Goal: Transaction & Acquisition: Purchase product/service

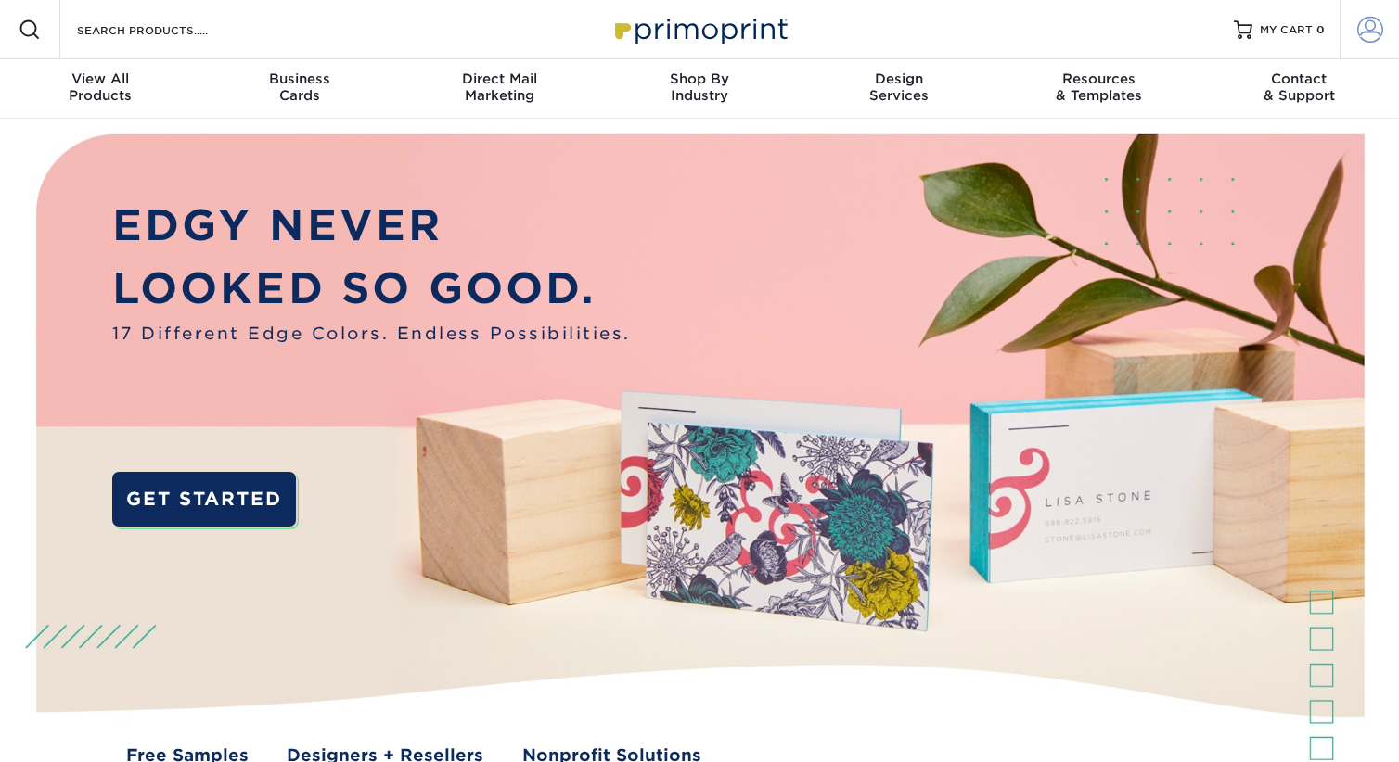
type input "production@summerfieldadvertising.com"
click at [1385, 21] on link "Account" at bounding box center [1368, 29] width 59 height 59
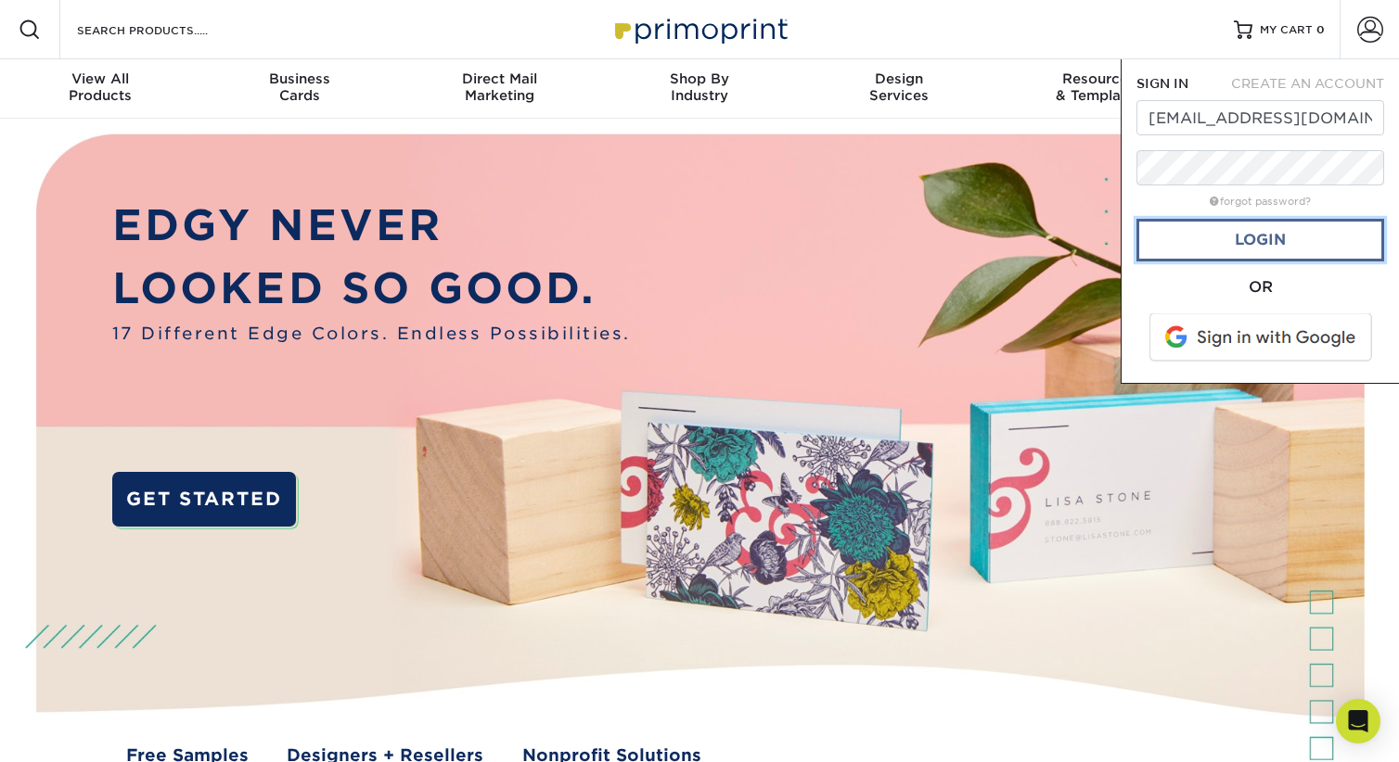
click at [1267, 249] on link "Login" at bounding box center [1260, 240] width 248 height 43
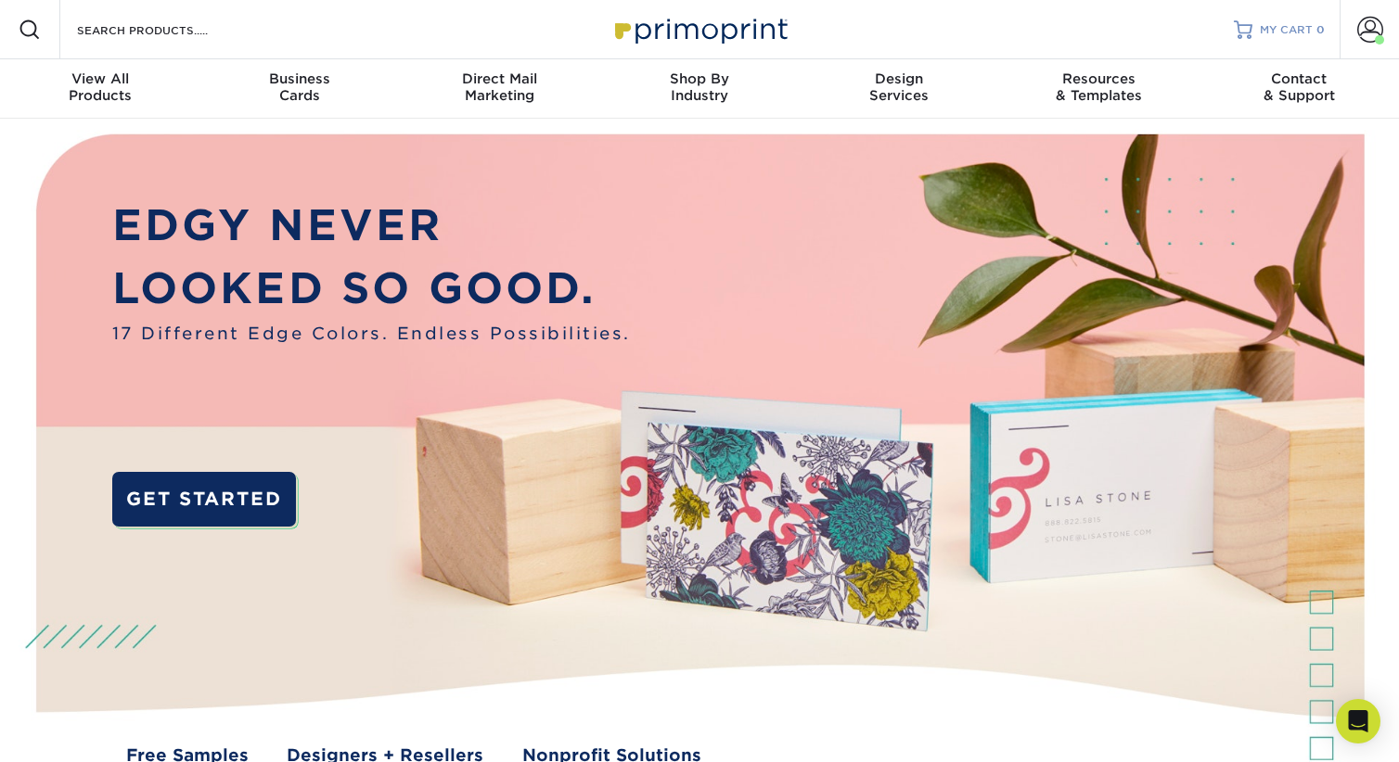
click at [1287, 28] on span "MY CART" at bounding box center [1286, 30] width 53 height 16
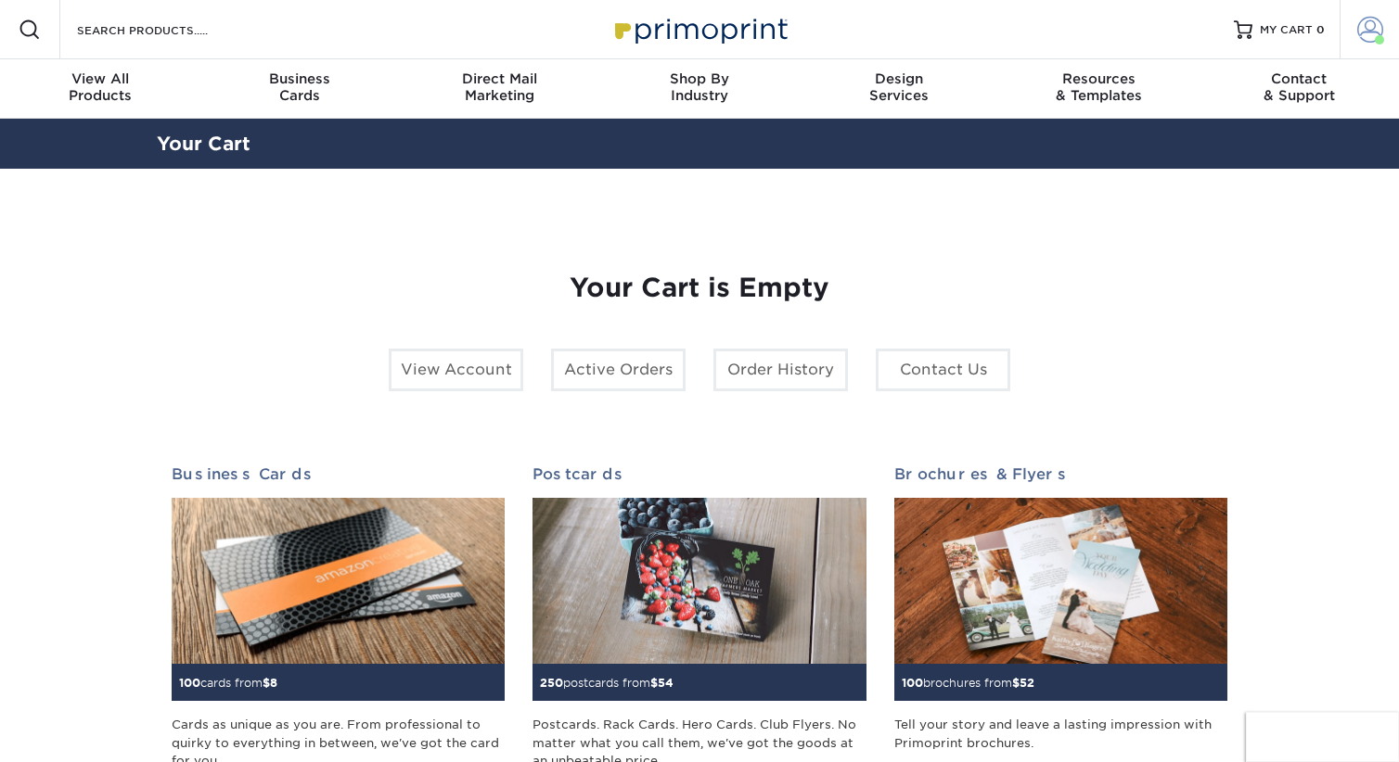
click at [1363, 26] on span at bounding box center [1370, 30] width 26 height 26
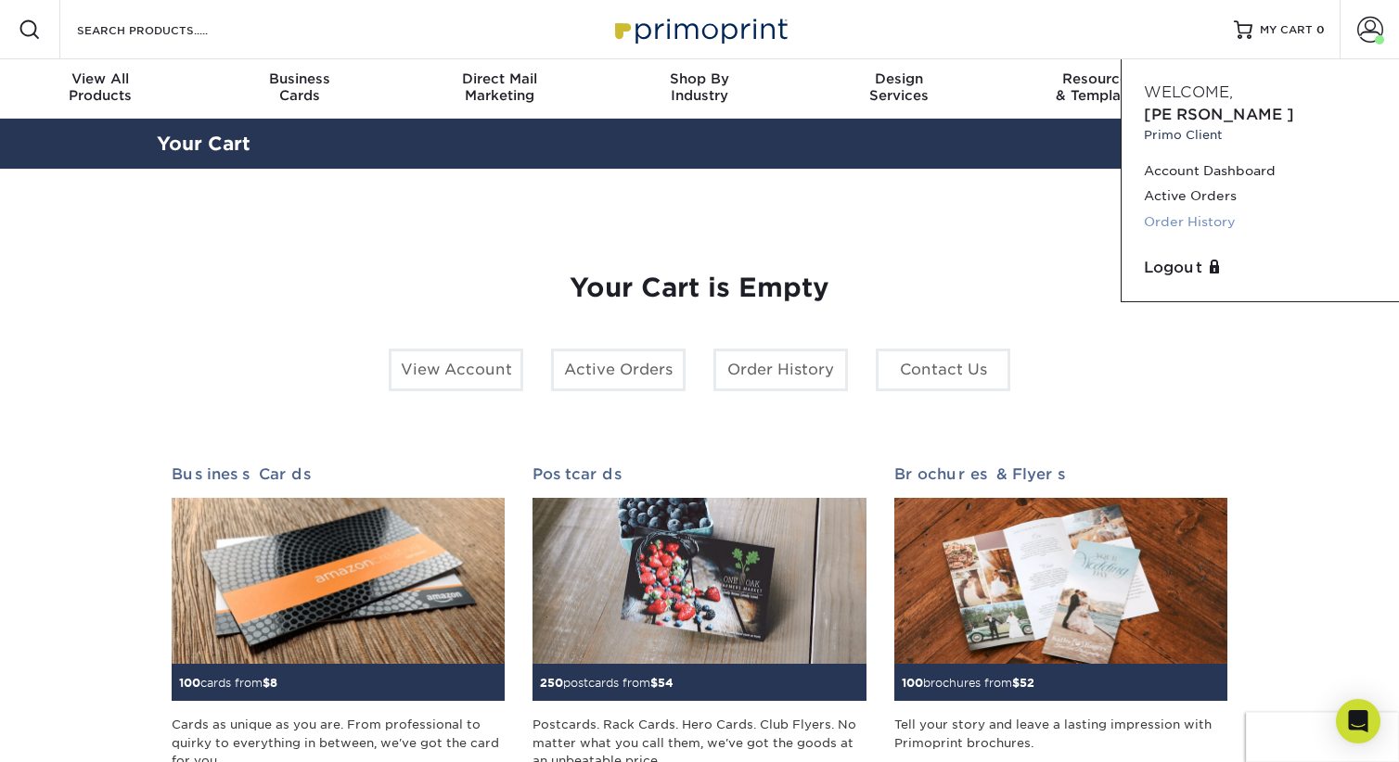
click at [1201, 210] on link "Order History" at bounding box center [1260, 222] width 233 height 25
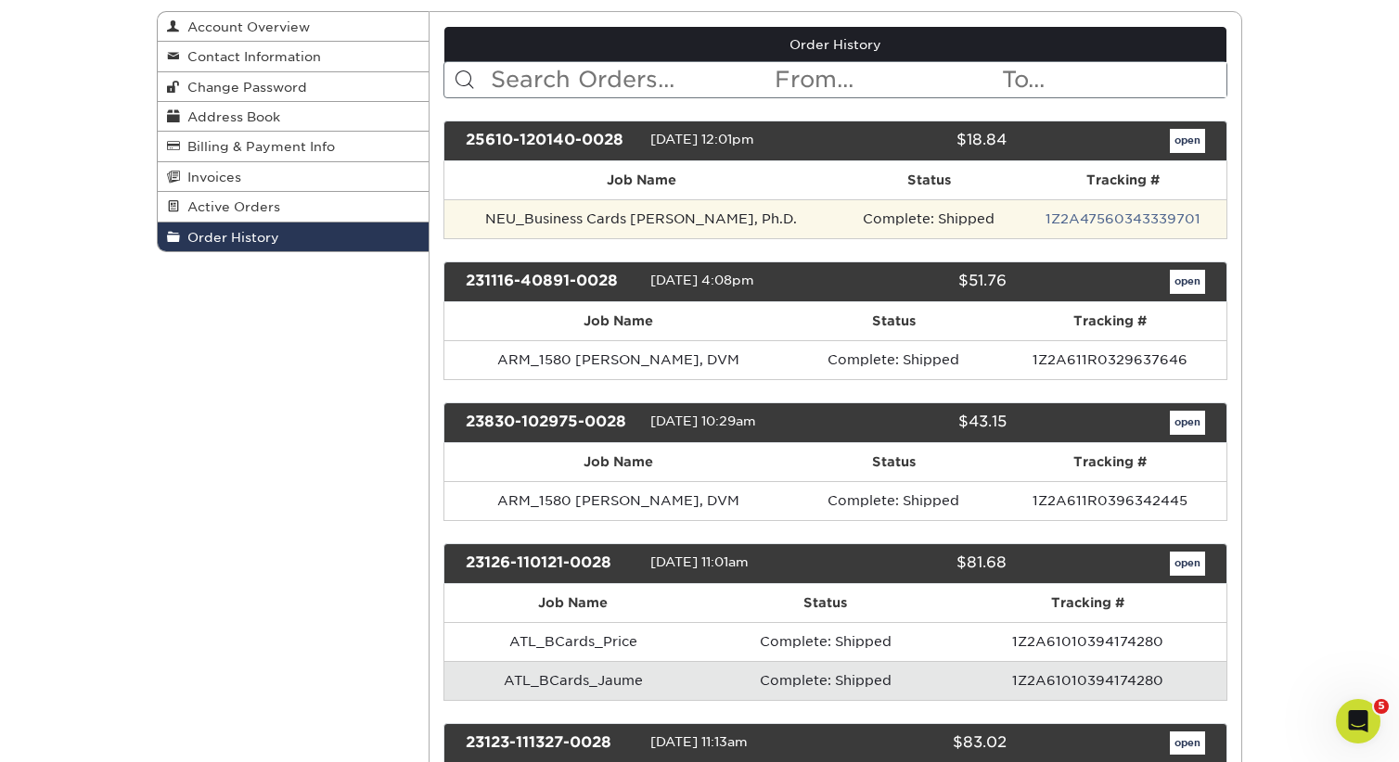
scroll to position [114, 0]
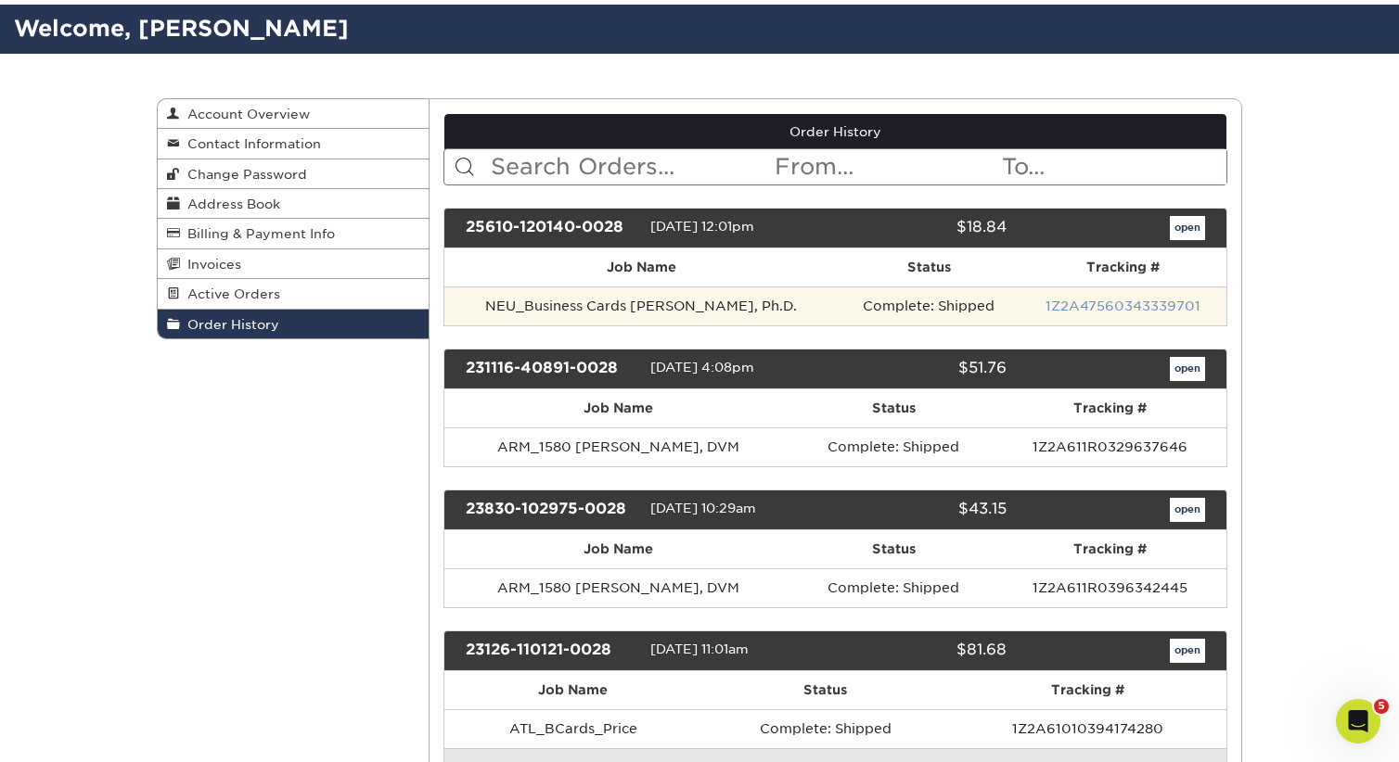
click at [1107, 306] on link "1Z2A47560343339701" at bounding box center [1122, 306] width 155 height 15
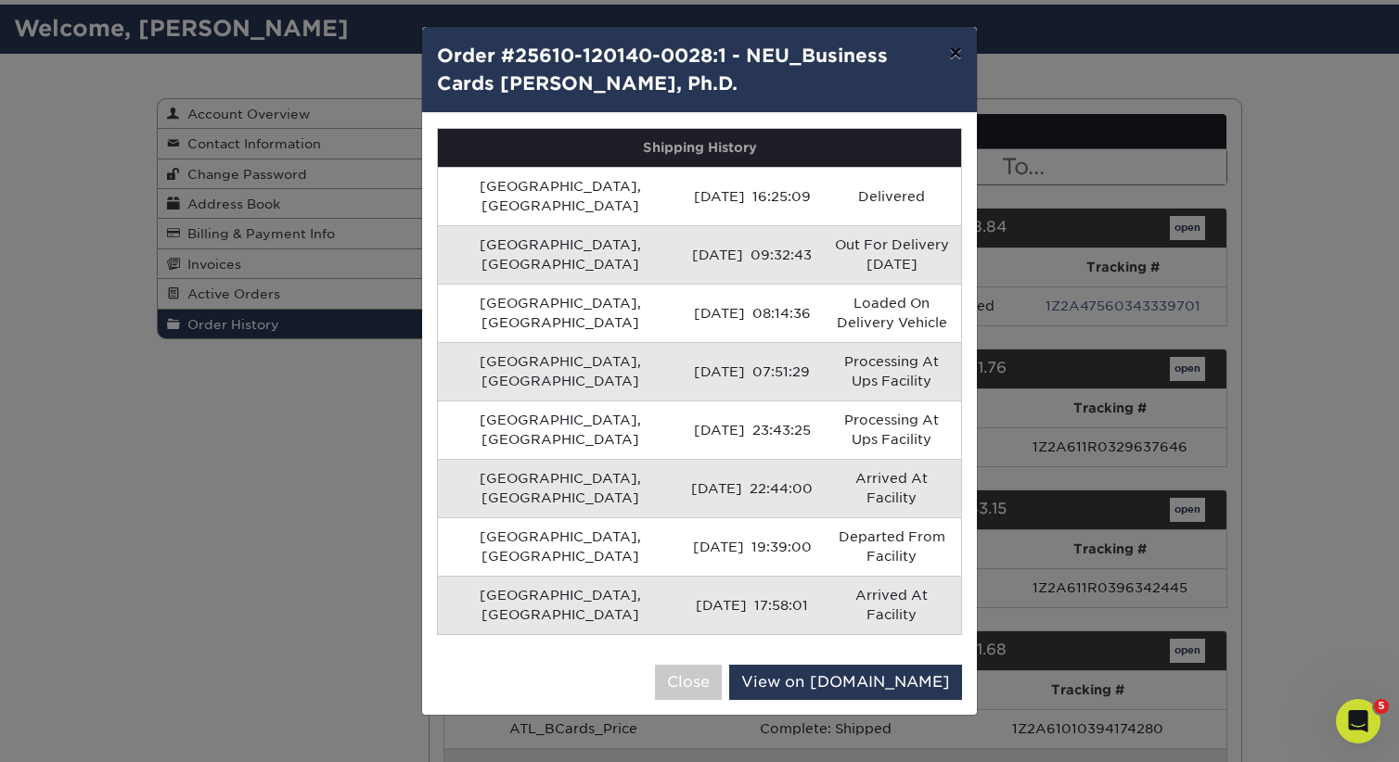
click at [955, 52] on button "×" at bounding box center [955, 53] width 43 height 52
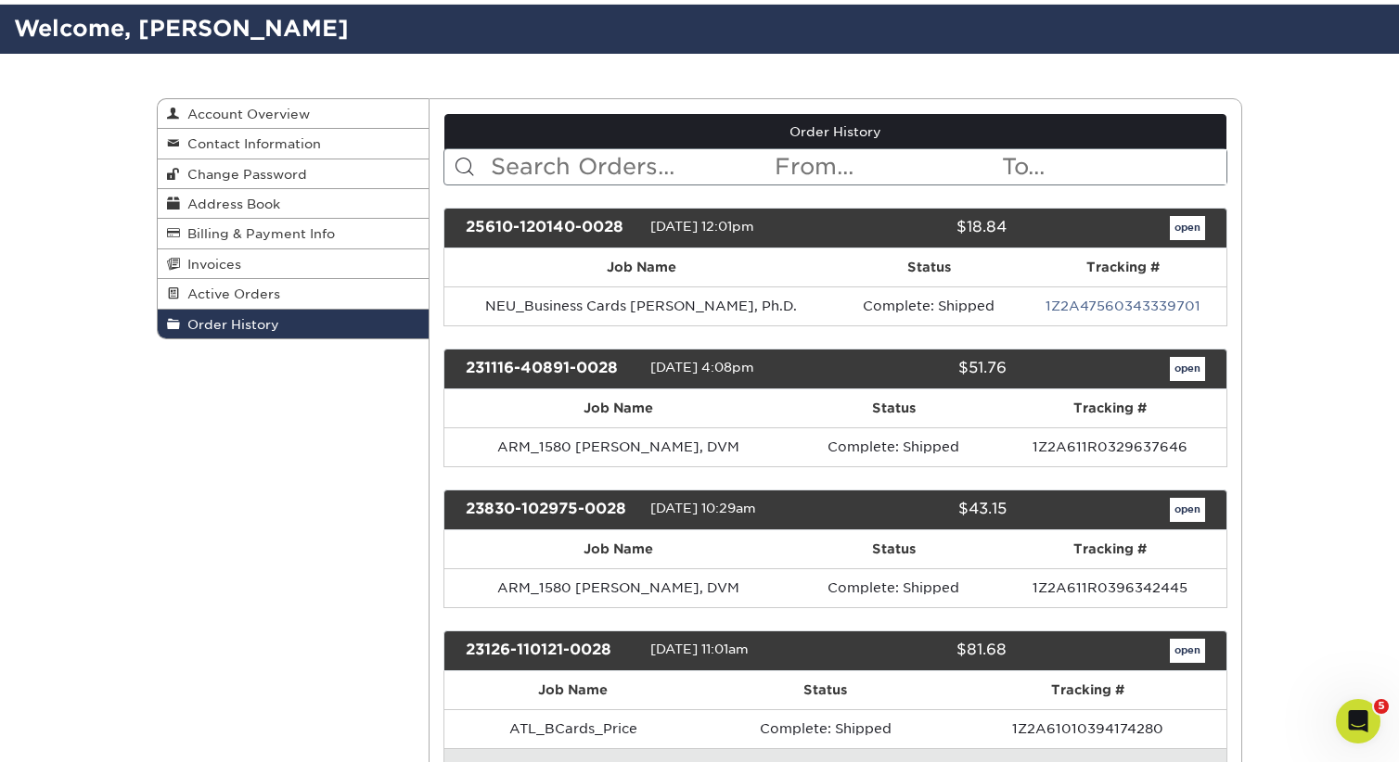
scroll to position [0, 0]
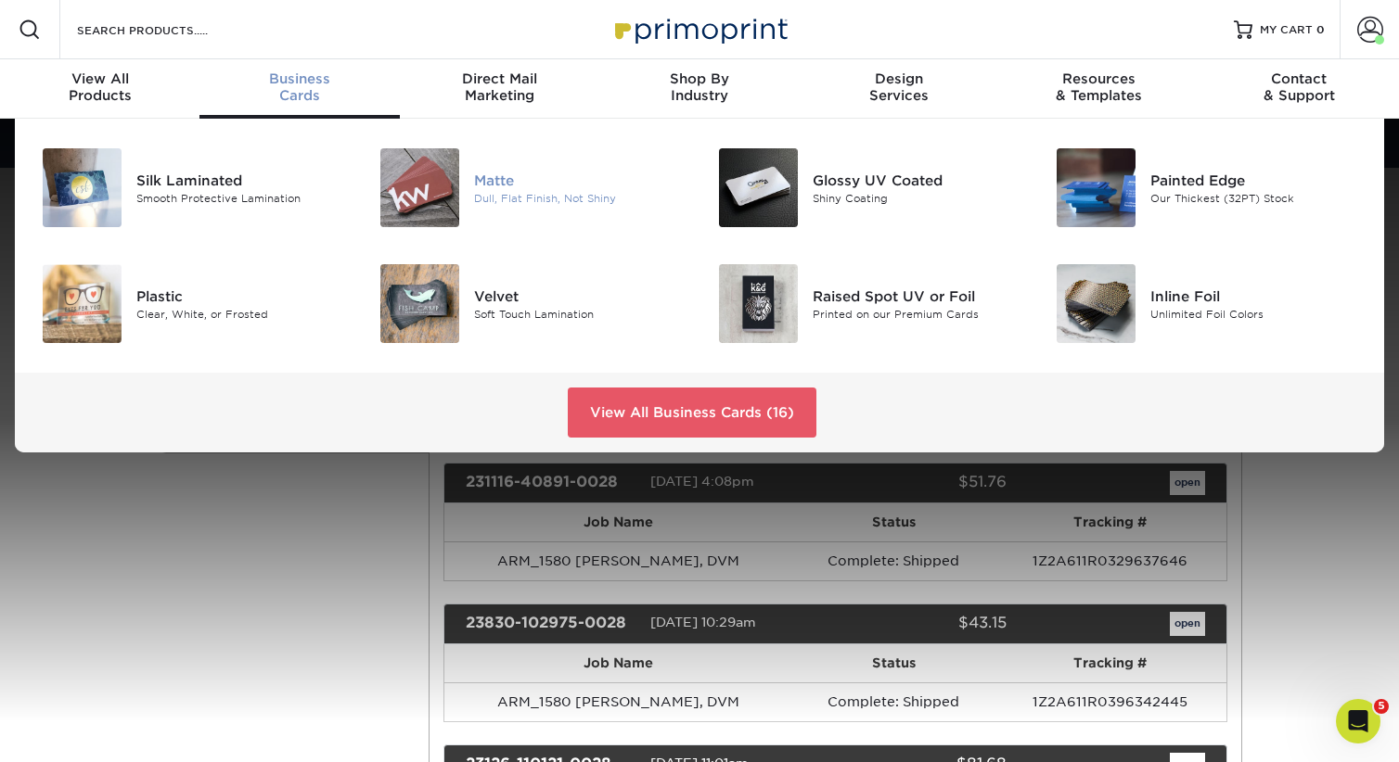
click at [429, 191] on img at bounding box center [419, 187] width 79 height 79
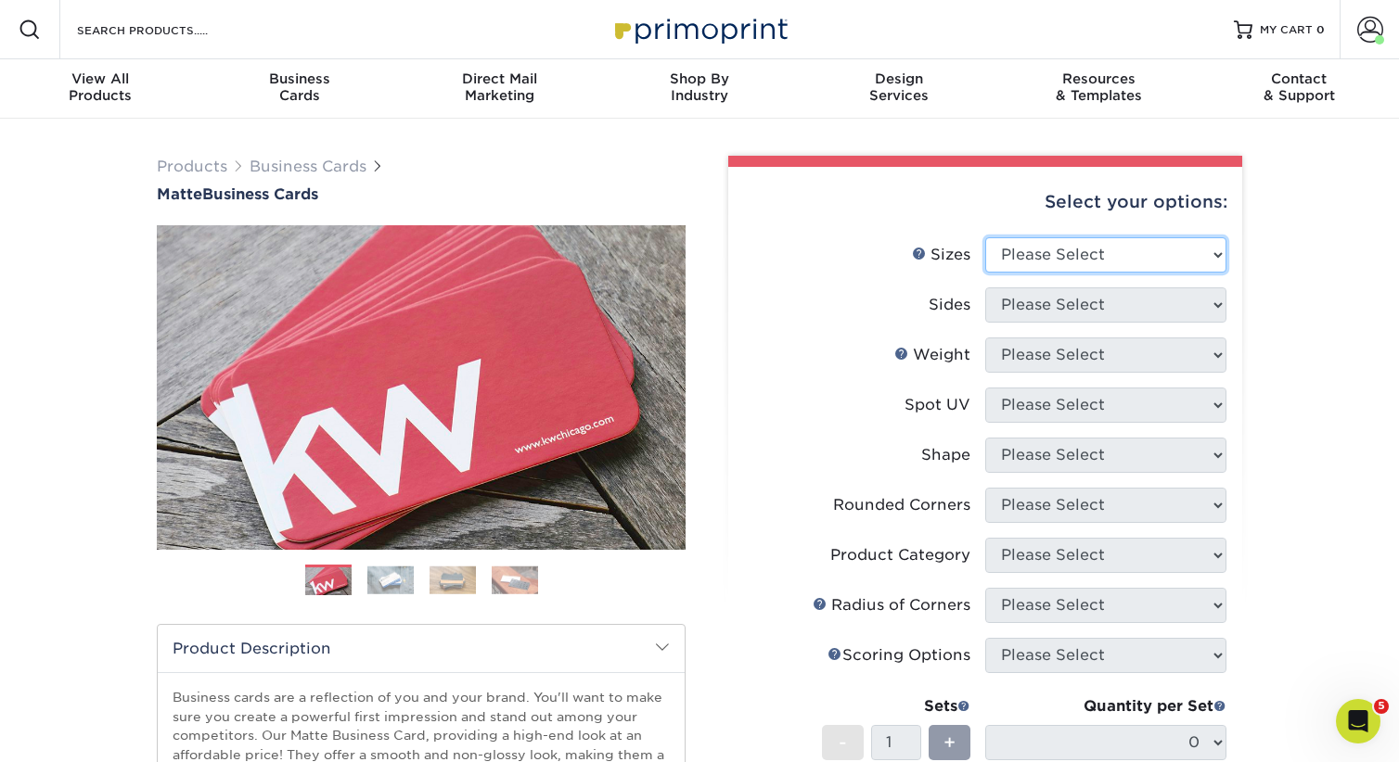
click at [1067, 254] on select "Please Select 1.5" x 3.5" - Mini 1.75" x 3.5" - Mini 2" x 2" - Square 2" x 3" -…" at bounding box center [1105, 254] width 241 height 35
select select "2.00x3.50"
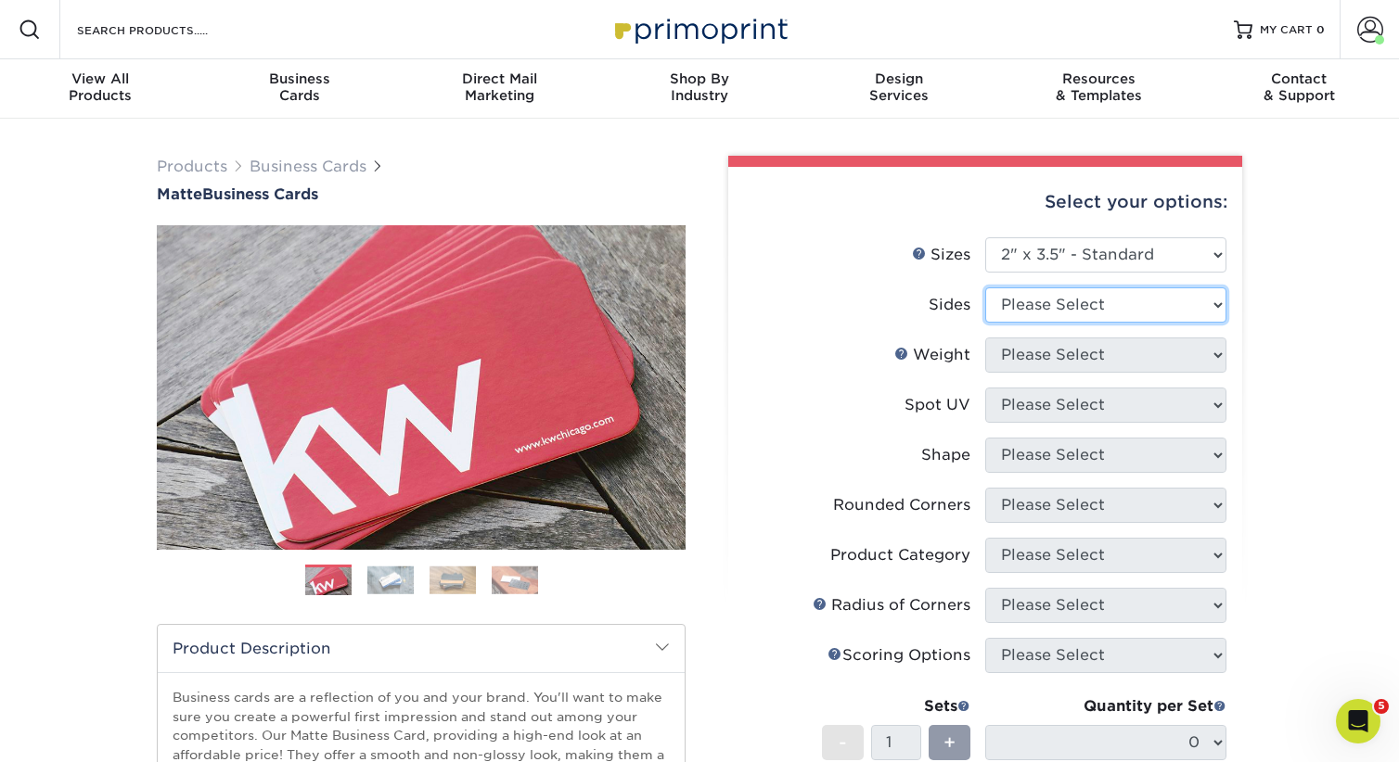
click at [1068, 317] on select "Please Select Print Both Sides Print Front Only" at bounding box center [1105, 305] width 241 height 35
select select "13abbda7-1d64-4f25-8bb2-c179b224825d"
click at [1043, 365] on select "Please Select" at bounding box center [1105, 355] width 241 height 35
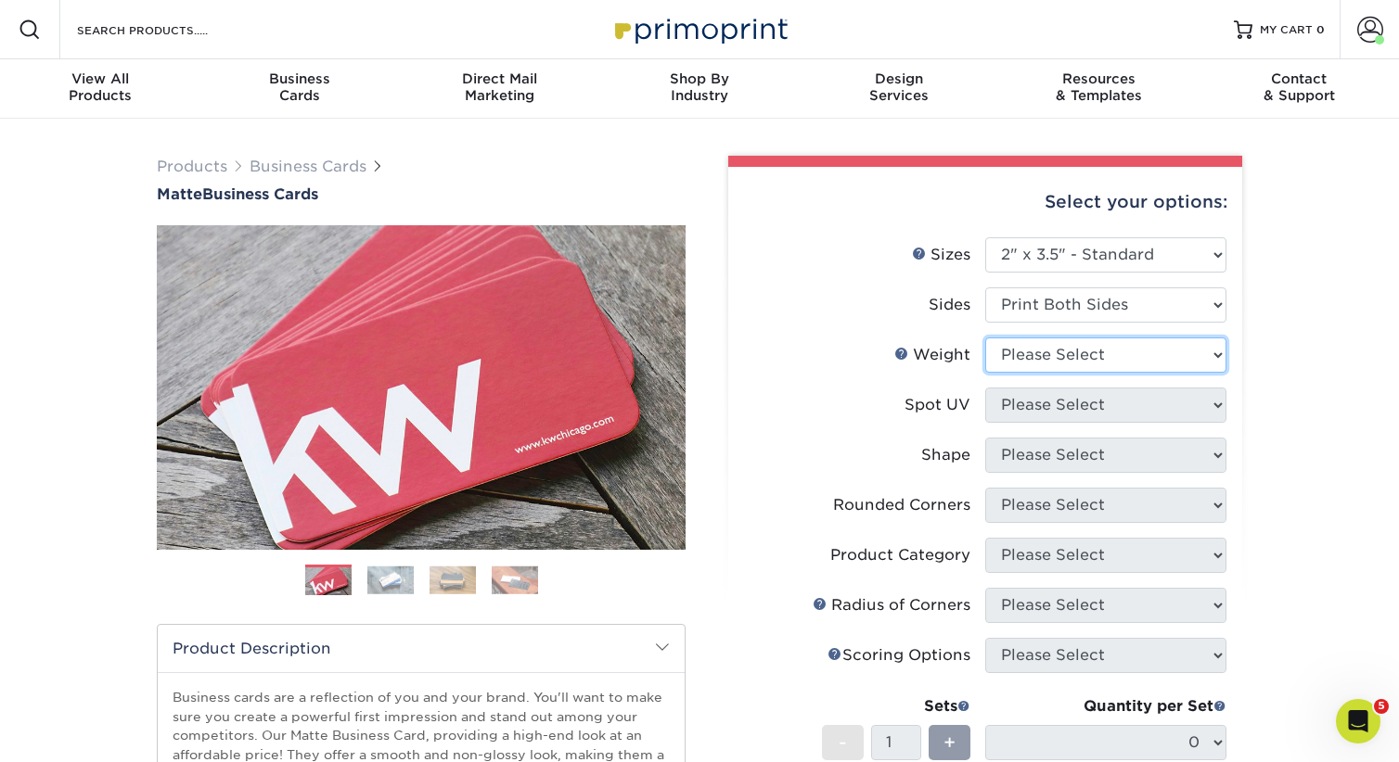
select select "16PT"
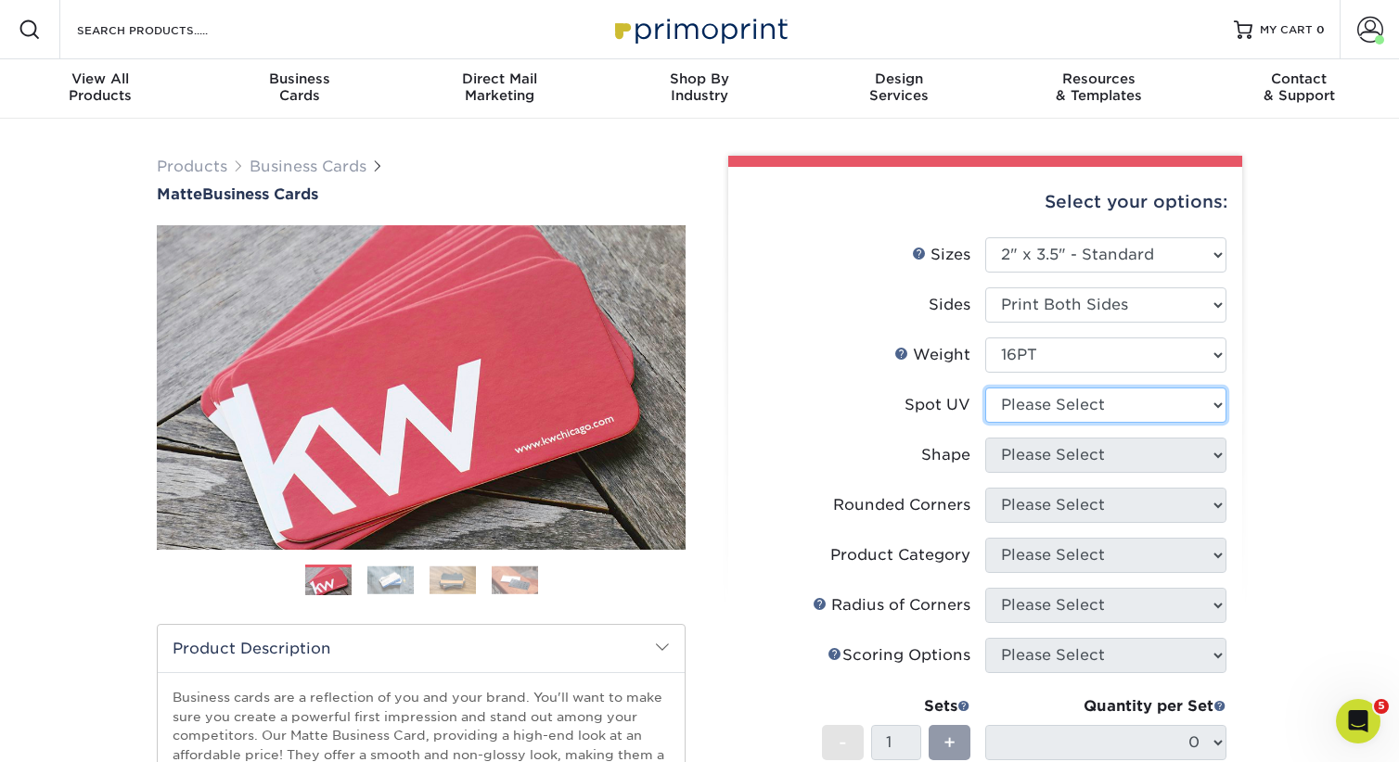
click at [1030, 403] on select "Please Select No Spot UV Front and Back (Both Sides) Front Only Back Only" at bounding box center [1105, 405] width 241 height 35
select select "3"
click at [0, 0] on select at bounding box center [0, 0] width 0 height 0
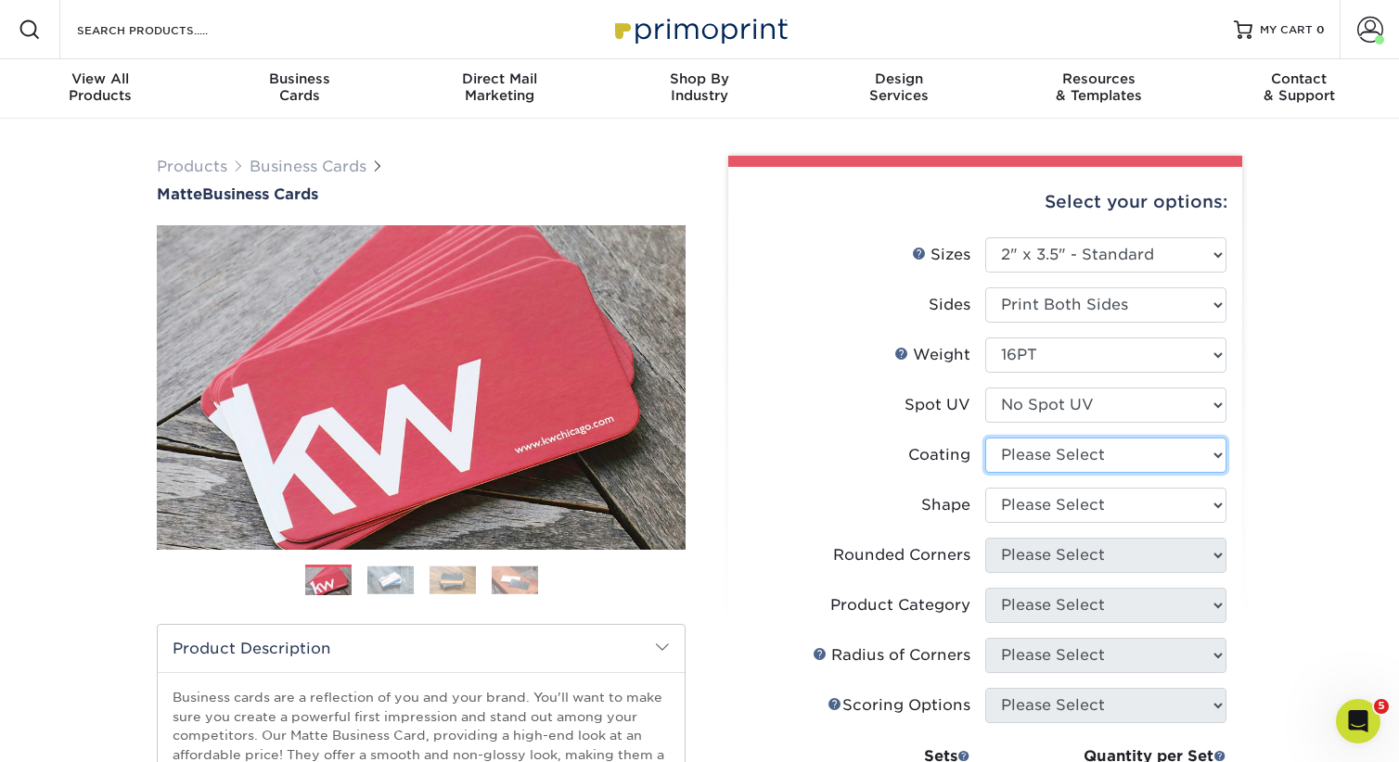
select select "121bb7b5-3b4d-429f-bd8d-bbf80e953313"
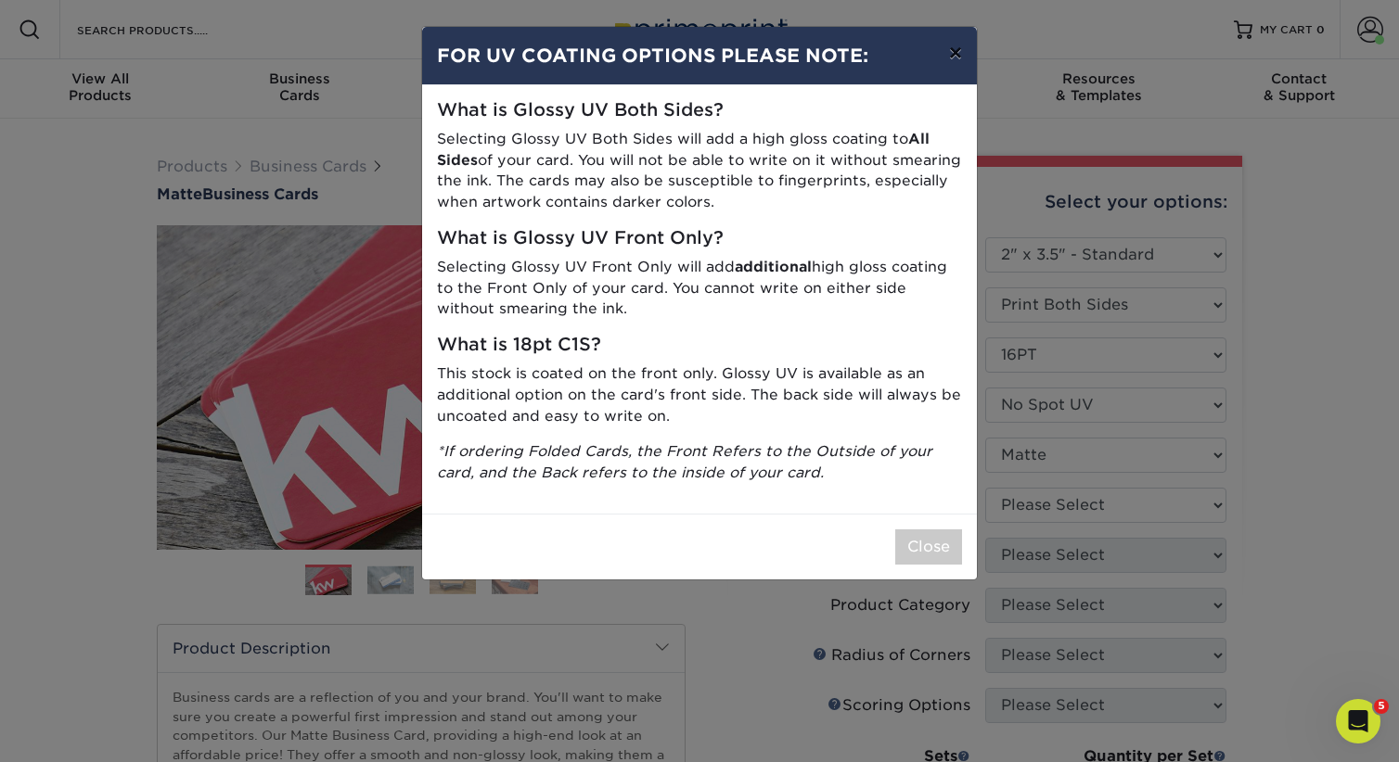
click at [951, 53] on button "×" at bounding box center [955, 53] width 43 height 52
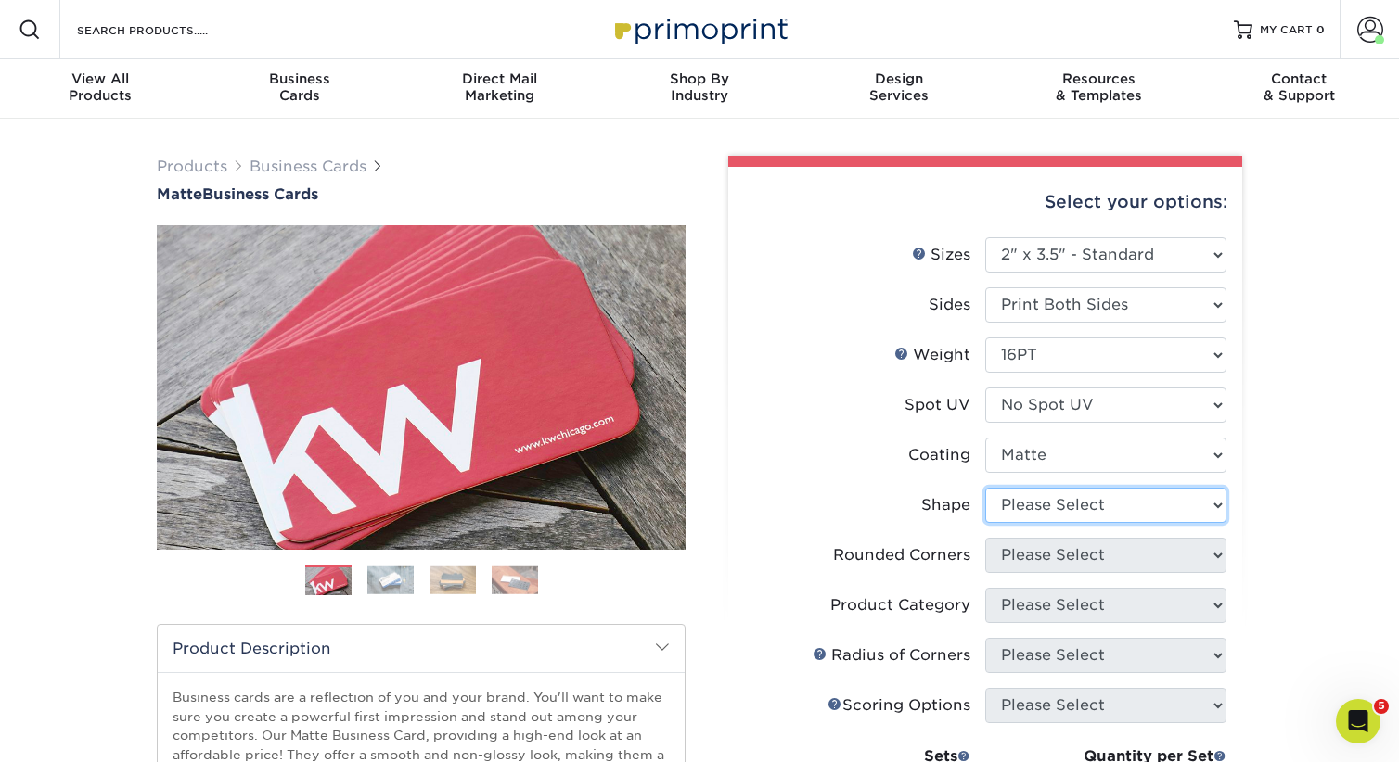
click at [1047, 510] on select "Please Select Standard Oval" at bounding box center [1105, 505] width 241 height 35
select select "standard"
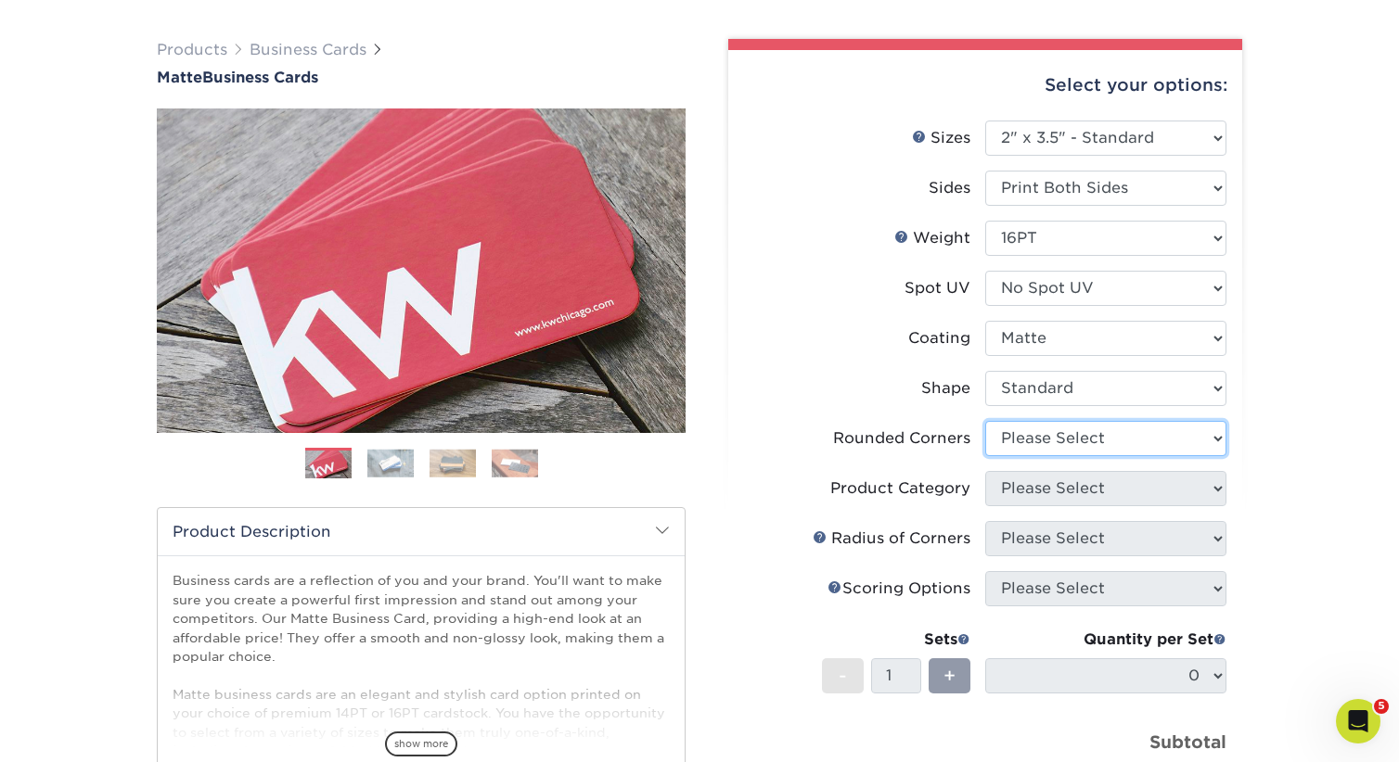
click at [1016, 442] on select "Please Select Yes - Round 2 Corners Yes - Round 4 Corners No" at bounding box center [1105, 438] width 241 height 35
select select "0"
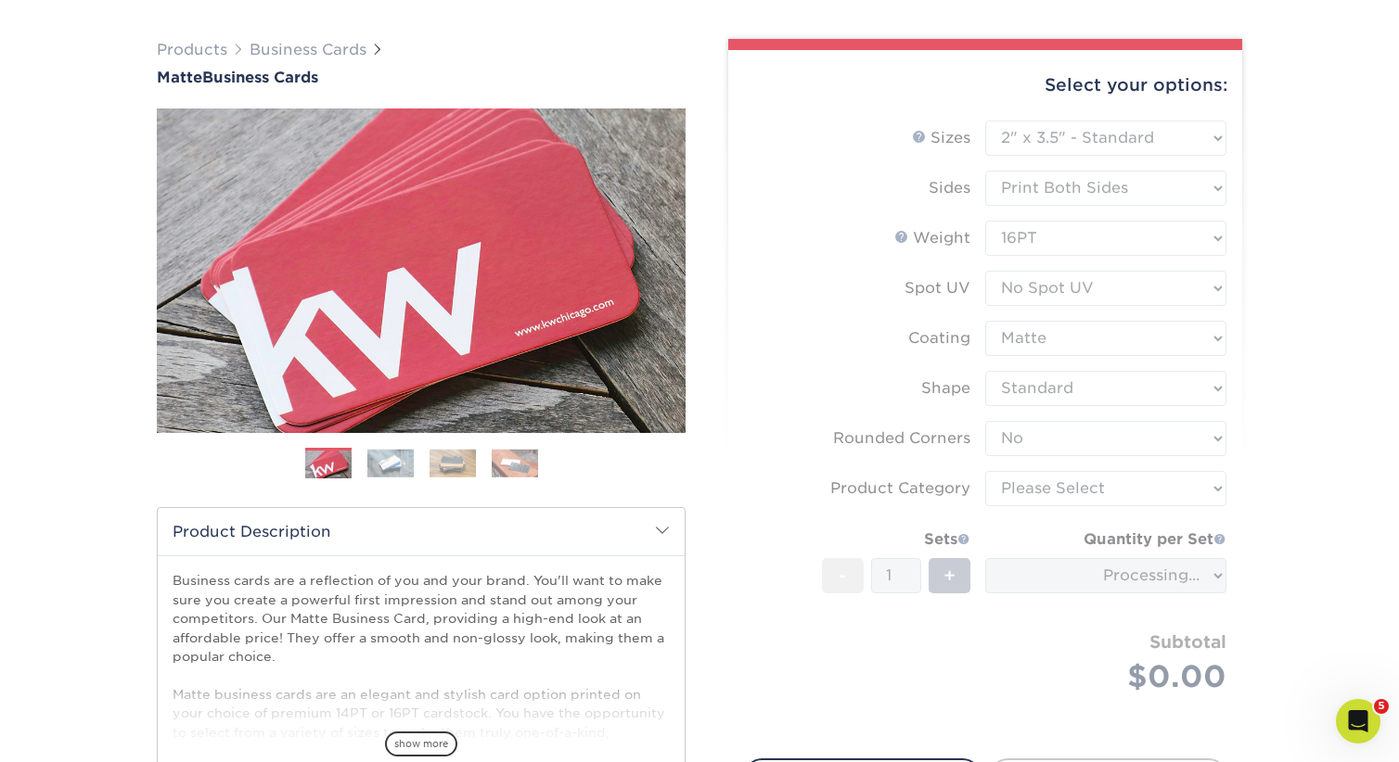
click at [1024, 494] on form "Sizes Help Sizes Please Select 1.5" x 3.5" - Mini 1.75" x 3.5" - Mini 2" x 2" -…" at bounding box center [985, 429] width 484 height 617
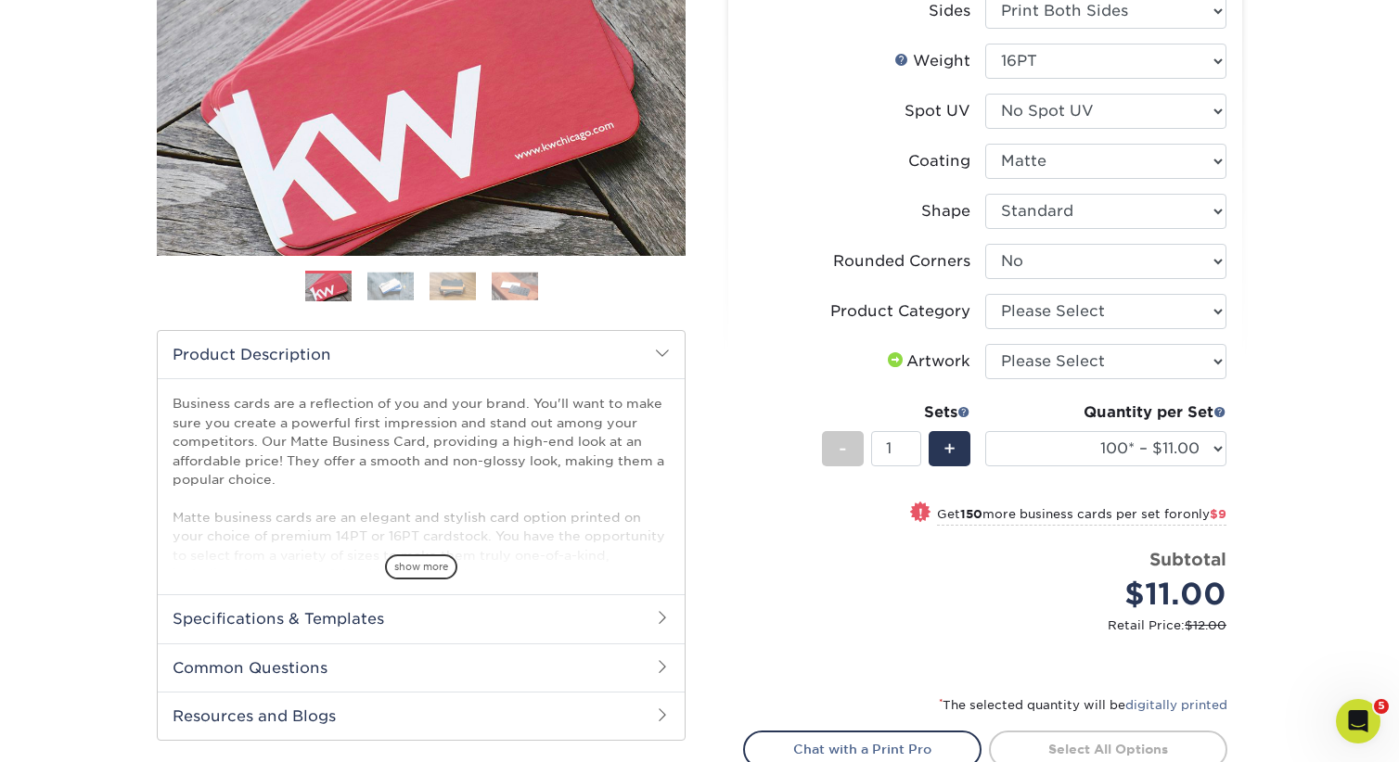
scroll to position [295, 0]
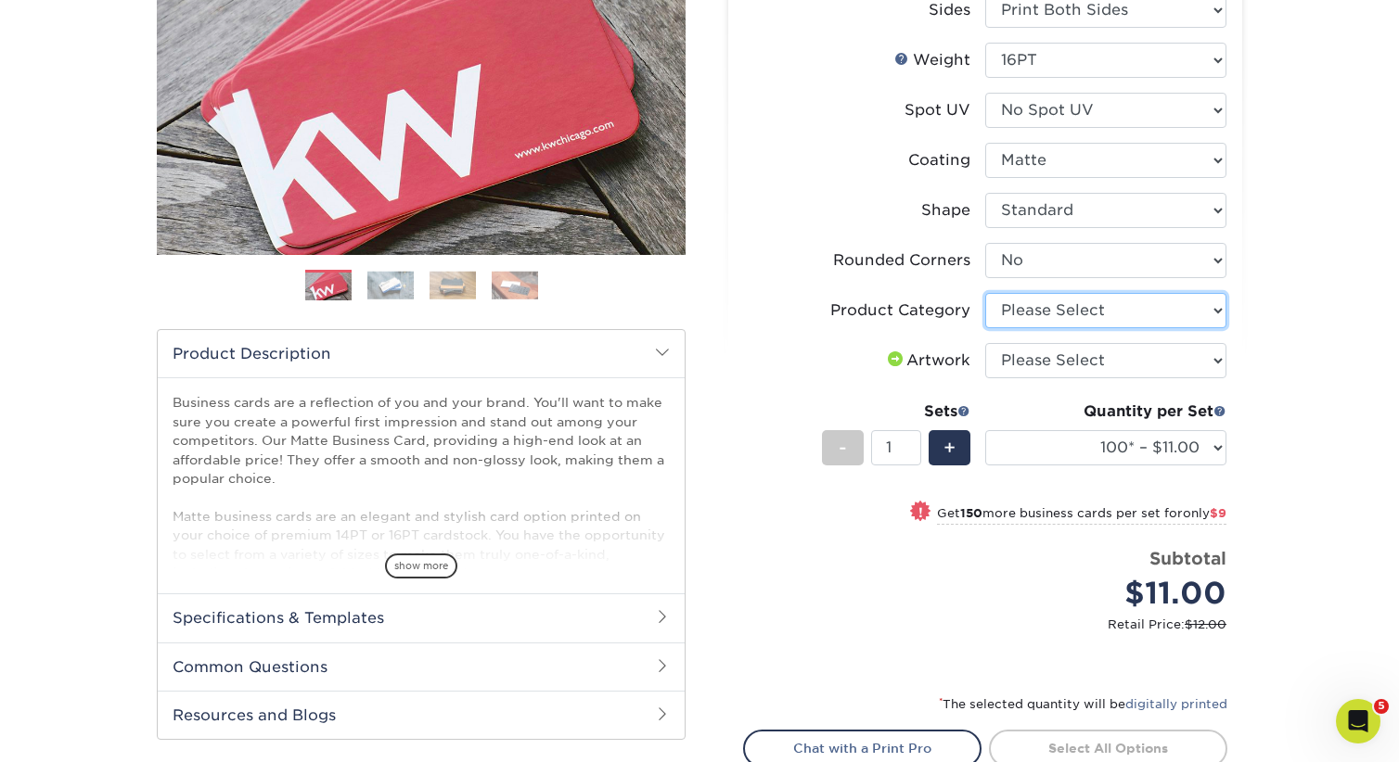
click at [1032, 316] on select "Please Select Business Cards" at bounding box center [1105, 310] width 241 height 35
select select "3b5148f1-0588-4f88-a218-97bcfdce65c1"
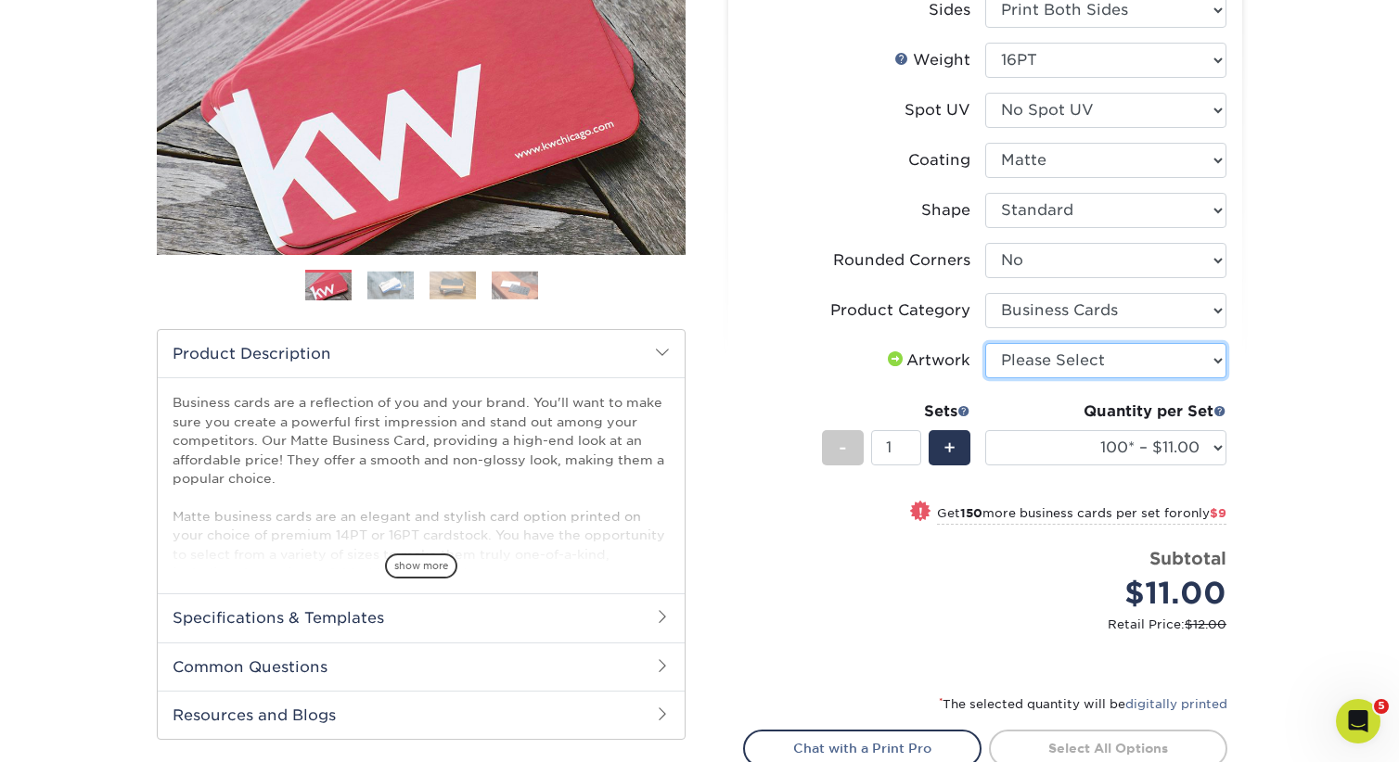
click at [1047, 370] on select "Please Select I will upload files I need a design - $100" at bounding box center [1105, 360] width 241 height 35
select select "upload"
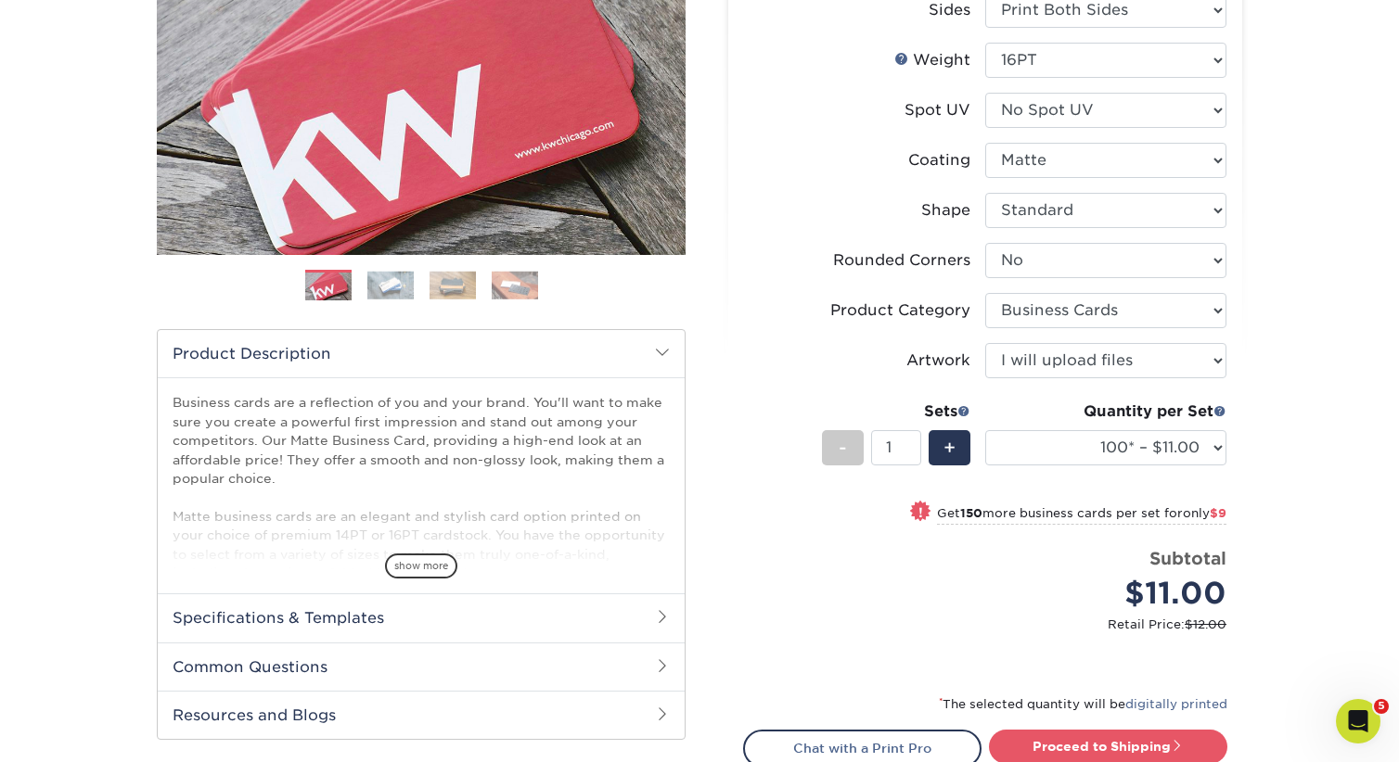
click at [1299, 375] on div "Products Business Cards Matte Business Cards Previous Next 100 $ 8" at bounding box center [699, 385] width 1399 height 1122
click at [952, 456] on span "+" at bounding box center [949, 448] width 12 height 28
type input "2"
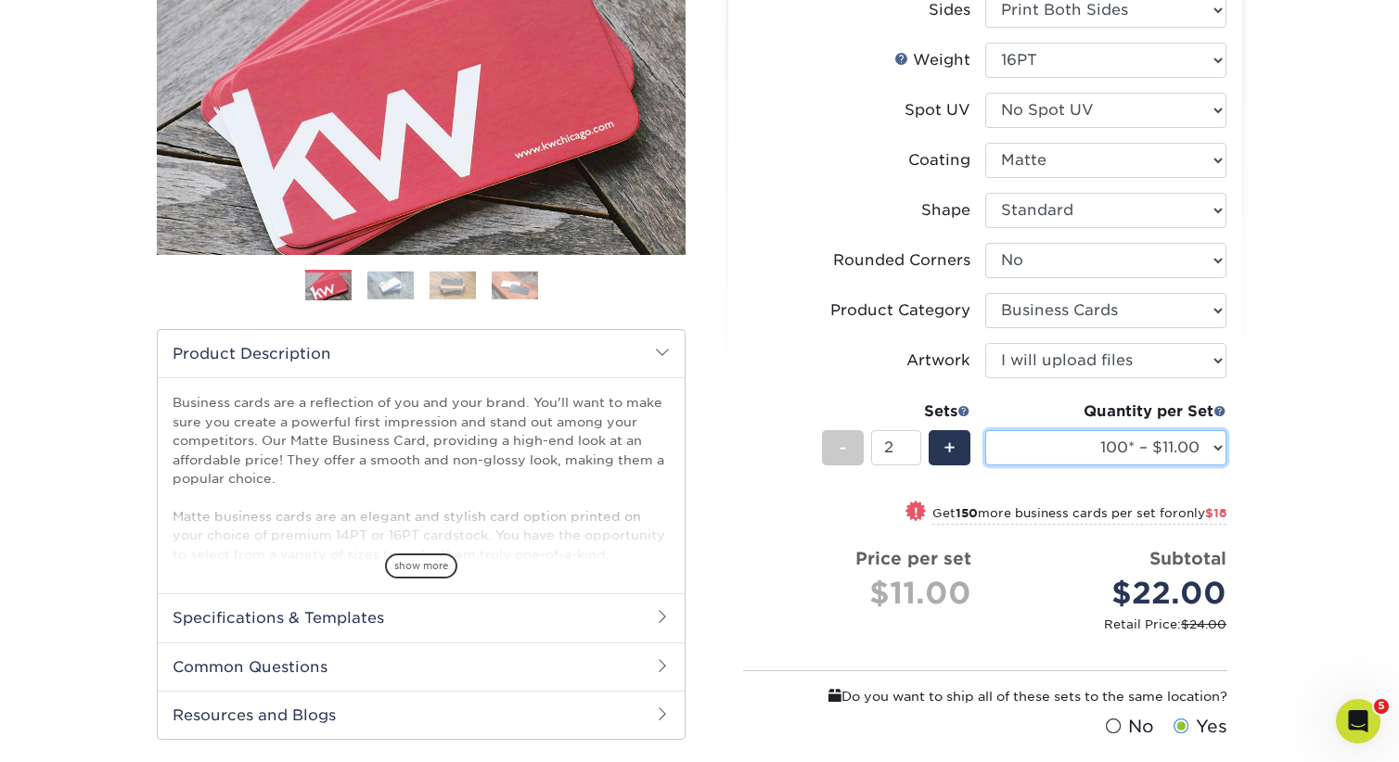
click at [1206, 440] on select "100* – $11.00 250* – $20.00 500 – $39.00 1000 – $49.00 2500 – $87.00 5000 – $16…" at bounding box center [1105, 447] width 241 height 35
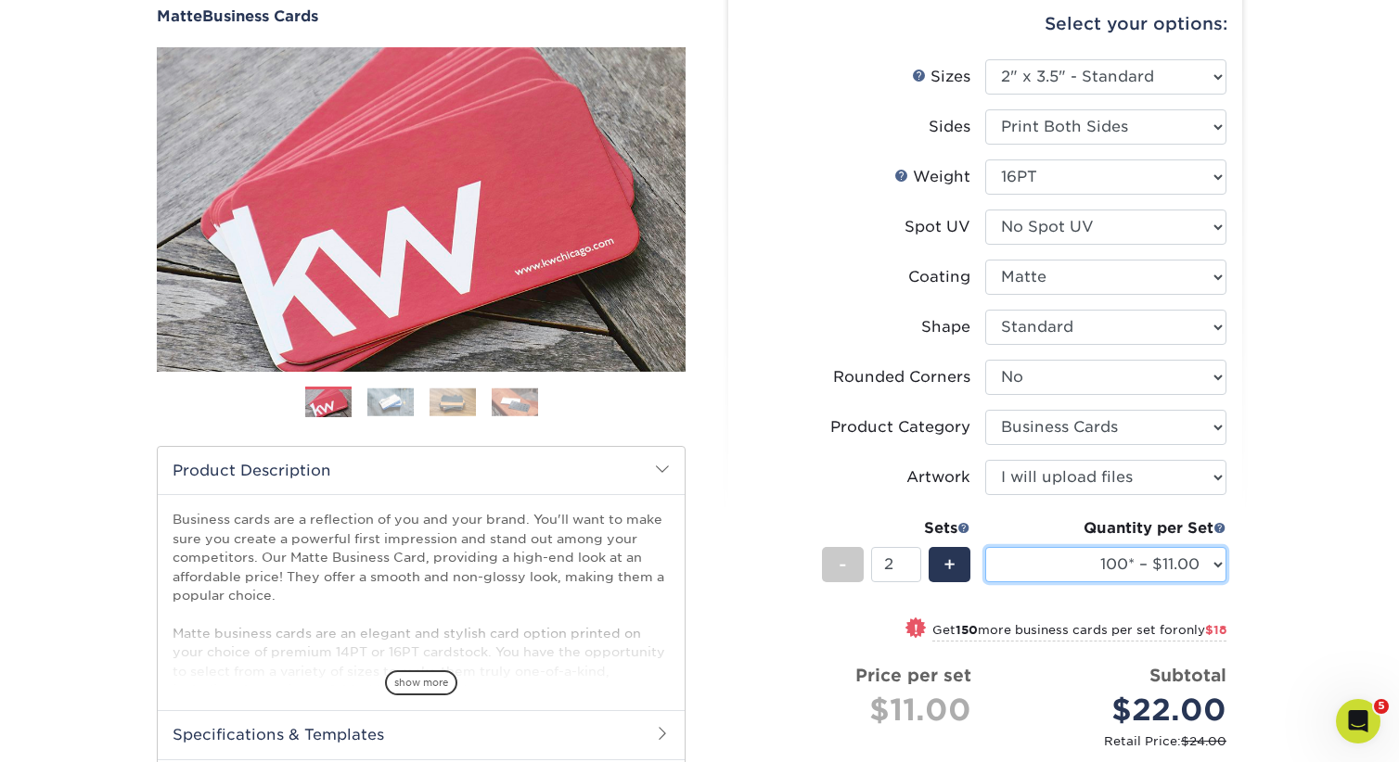
scroll to position [210, 0]
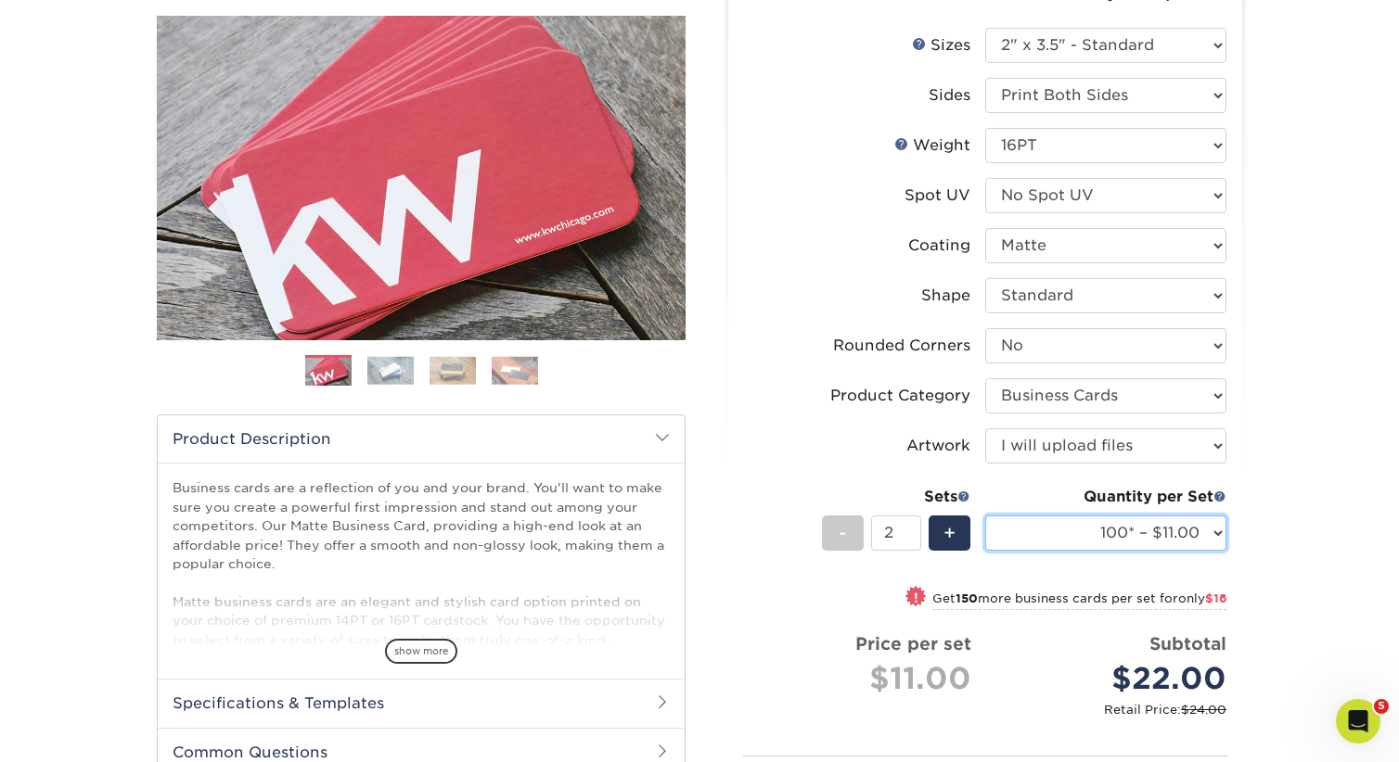
click at [1209, 536] on select "100* – $11.00 250* – $20.00 500 – $39.00 1000 – $49.00 2500 – $87.00 5000 – $16…" at bounding box center [1105, 533] width 241 height 35
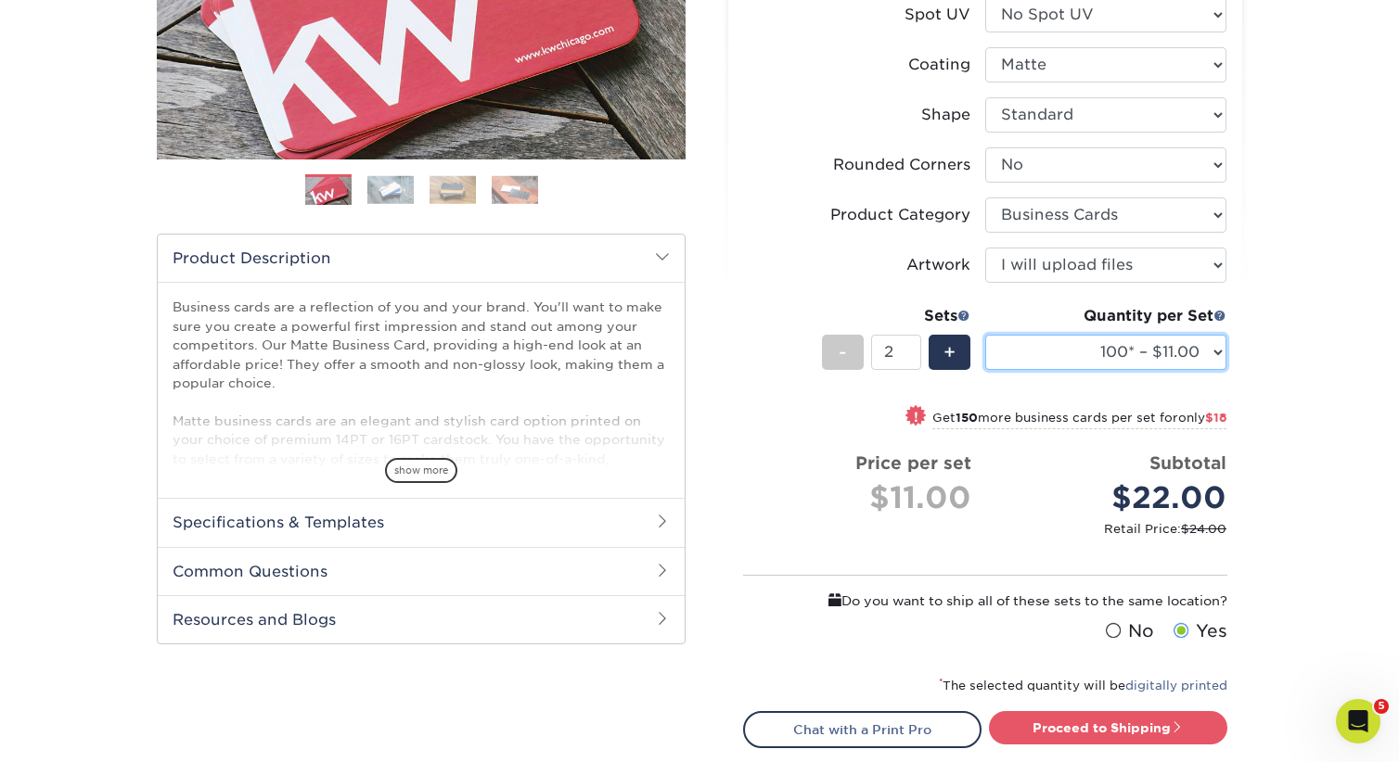
click at [1191, 354] on select "100* – $11.00 250* – $20.00 500 – $39.00 1000 – $49.00 2500 – $87.00 5000 – $16…" at bounding box center [1105, 352] width 241 height 35
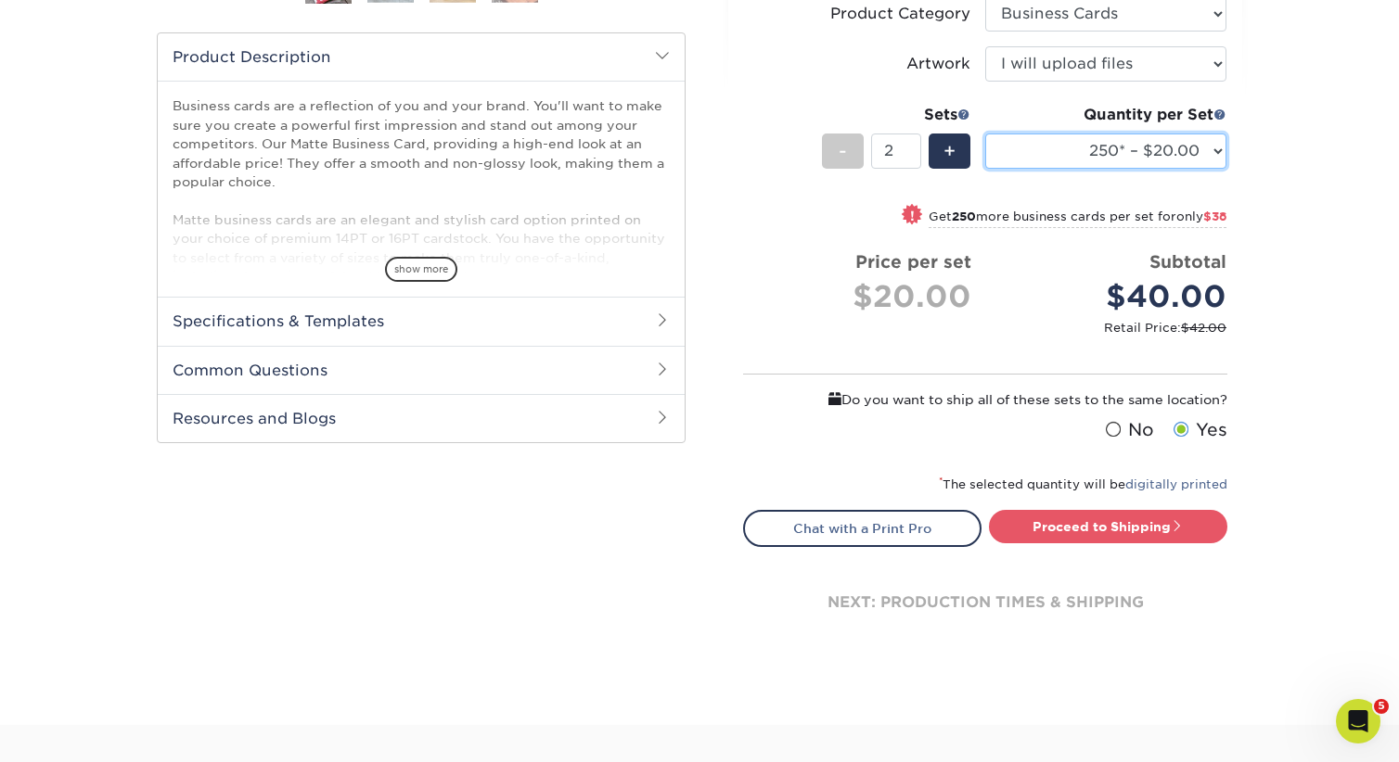
scroll to position [625, 0]
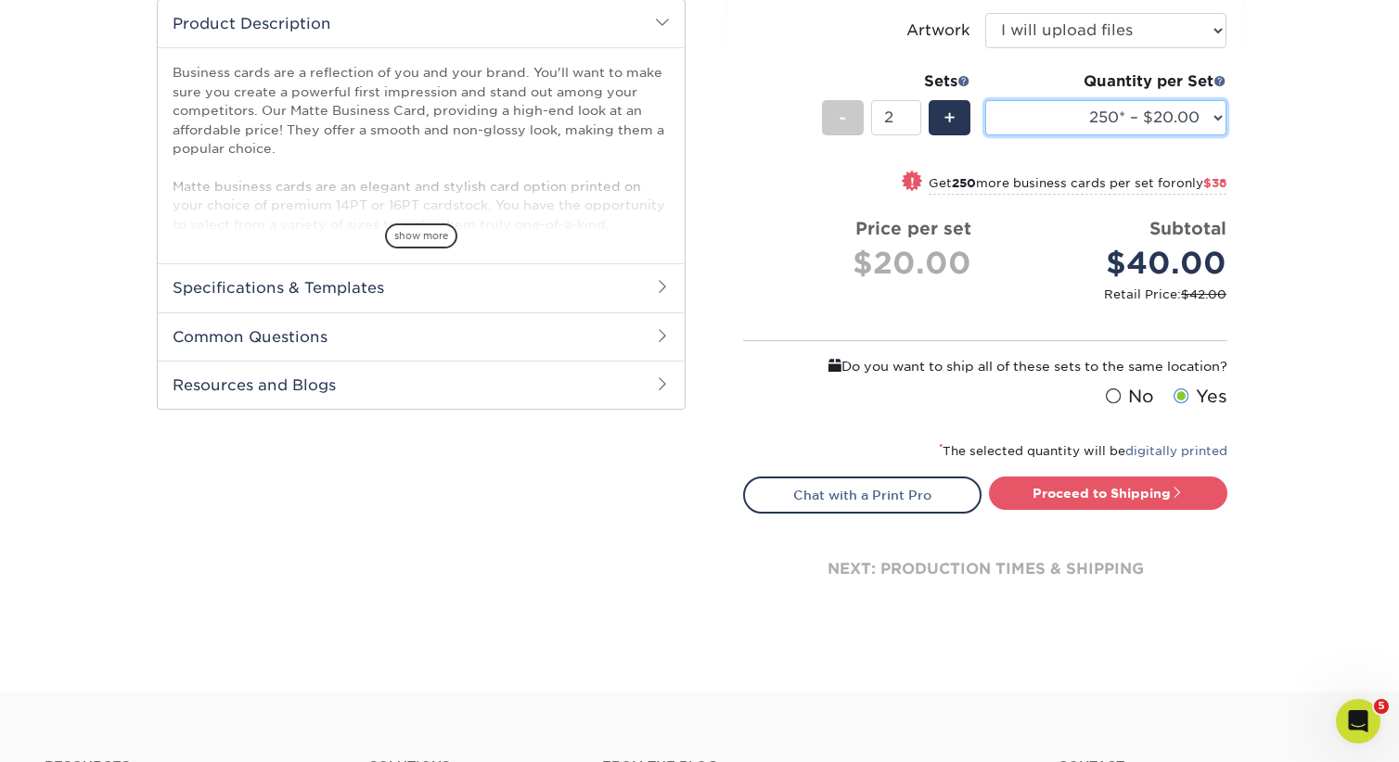
click at [1211, 131] on select "100* – $11.00 250* – $20.00 500 – $39.00 1000 – $49.00 2500 – $87.00 5000 – $16…" at bounding box center [1105, 117] width 241 height 35
select select "100* – $11.00"
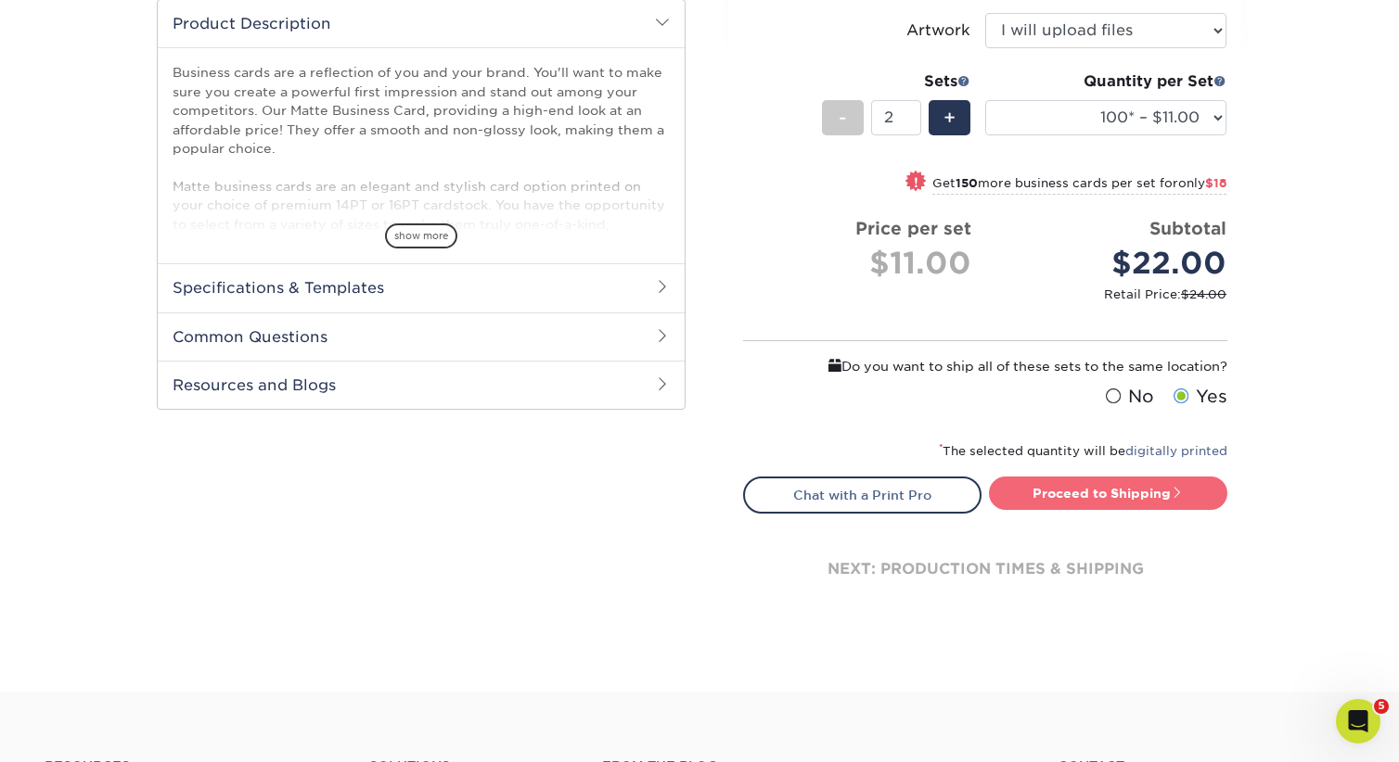
click at [1151, 495] on link "Proceed to Shipping" at bounding box center [1108, 493] width 238 height 33
type input "Set 1"
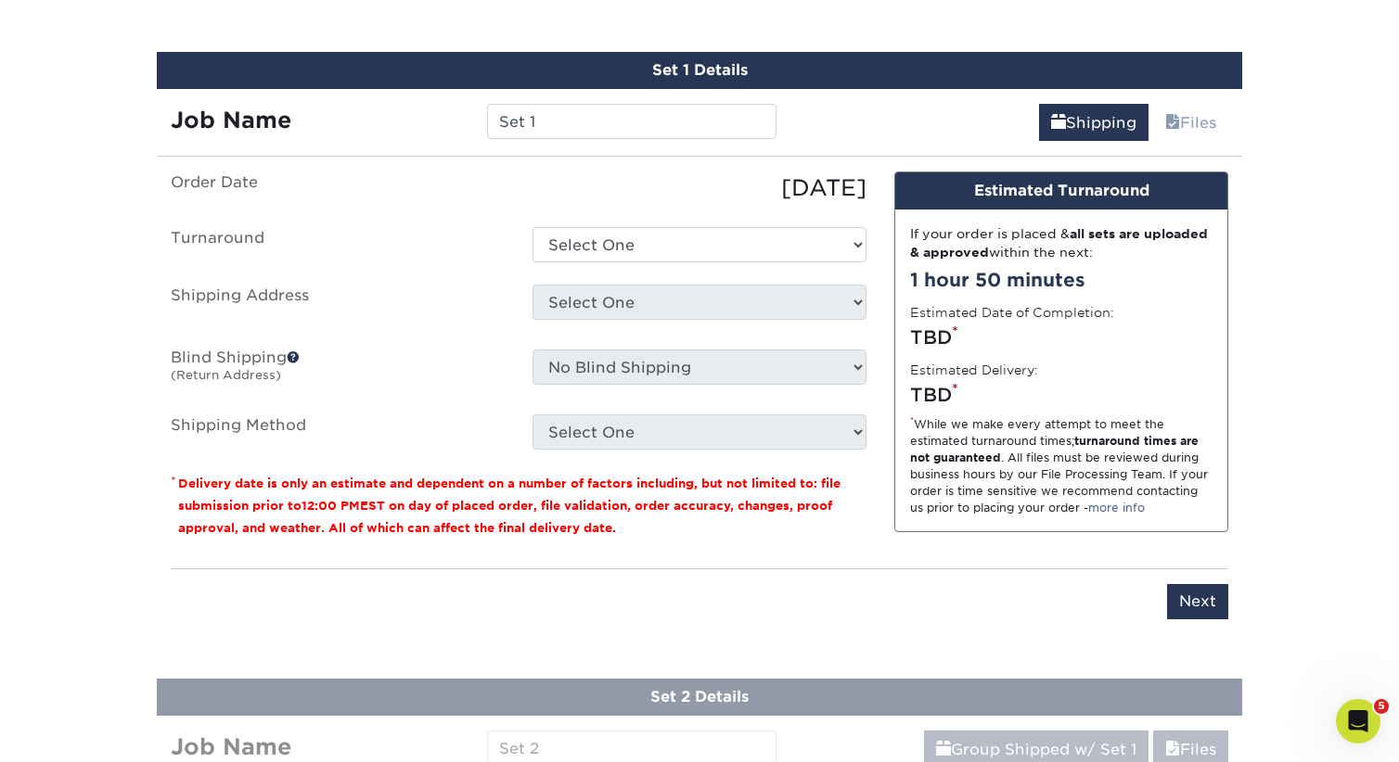
scroll to position [1151, 0]
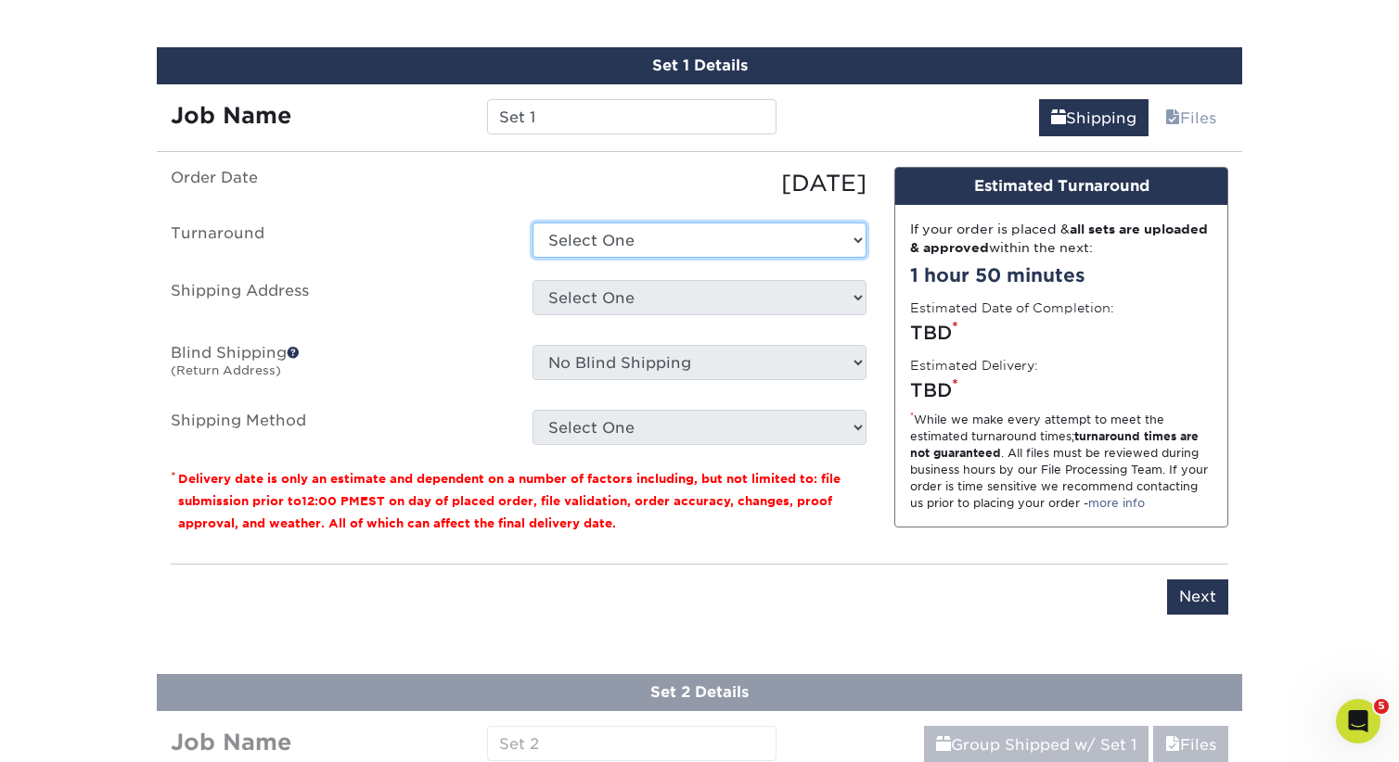
click at [748, 240] on select "Select One 2-4 Business Days 2 Day Next Business Day" at bounding box center [699, 240] width 334 height 35
select select "47dbf4b1-3bfd-4687-b793-fcd3ee179f06"
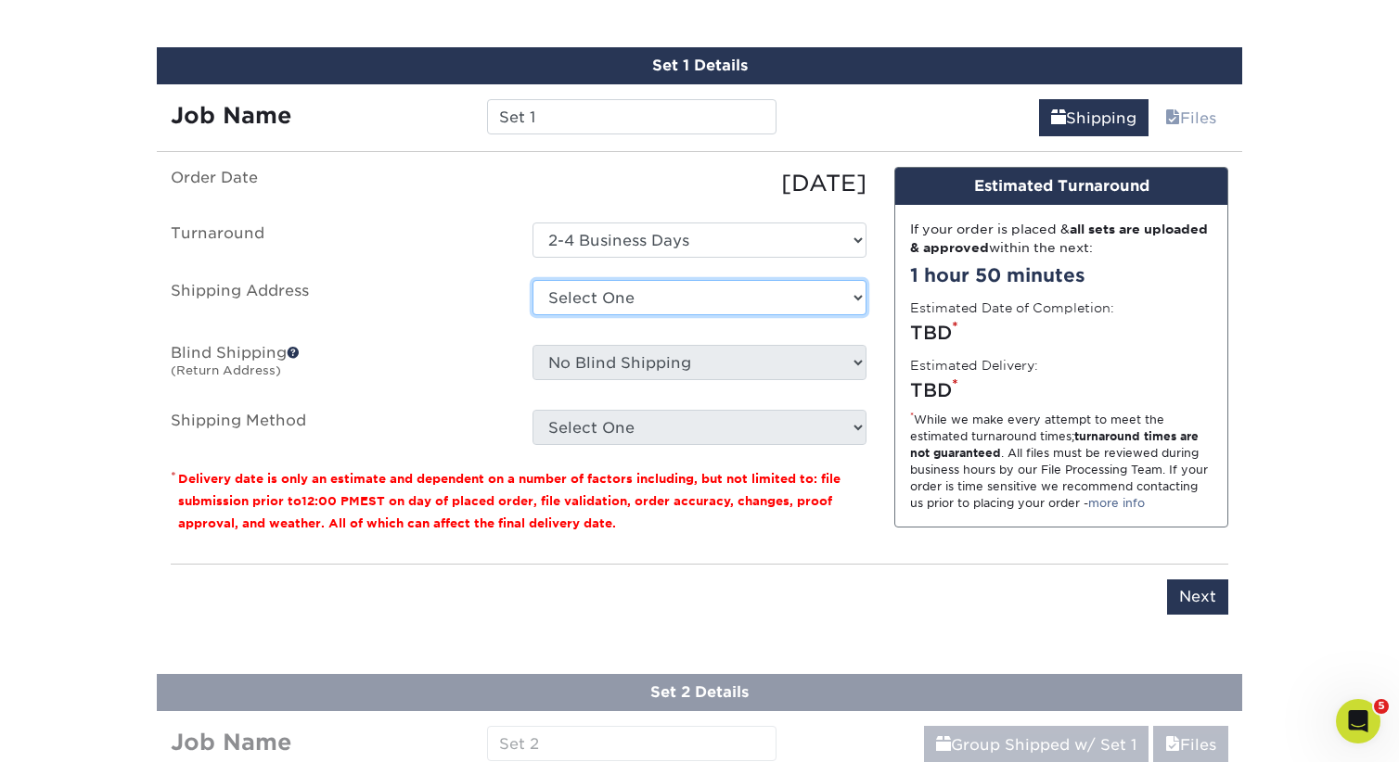
click at [729, 290] on select "Select One ACR Consulting Services [PERSON_NAME] [GEOGRAPHIC_DATA][PERSON_NAME]…" at bounding box center [699, 297] width 334 height 35
select select "208381"
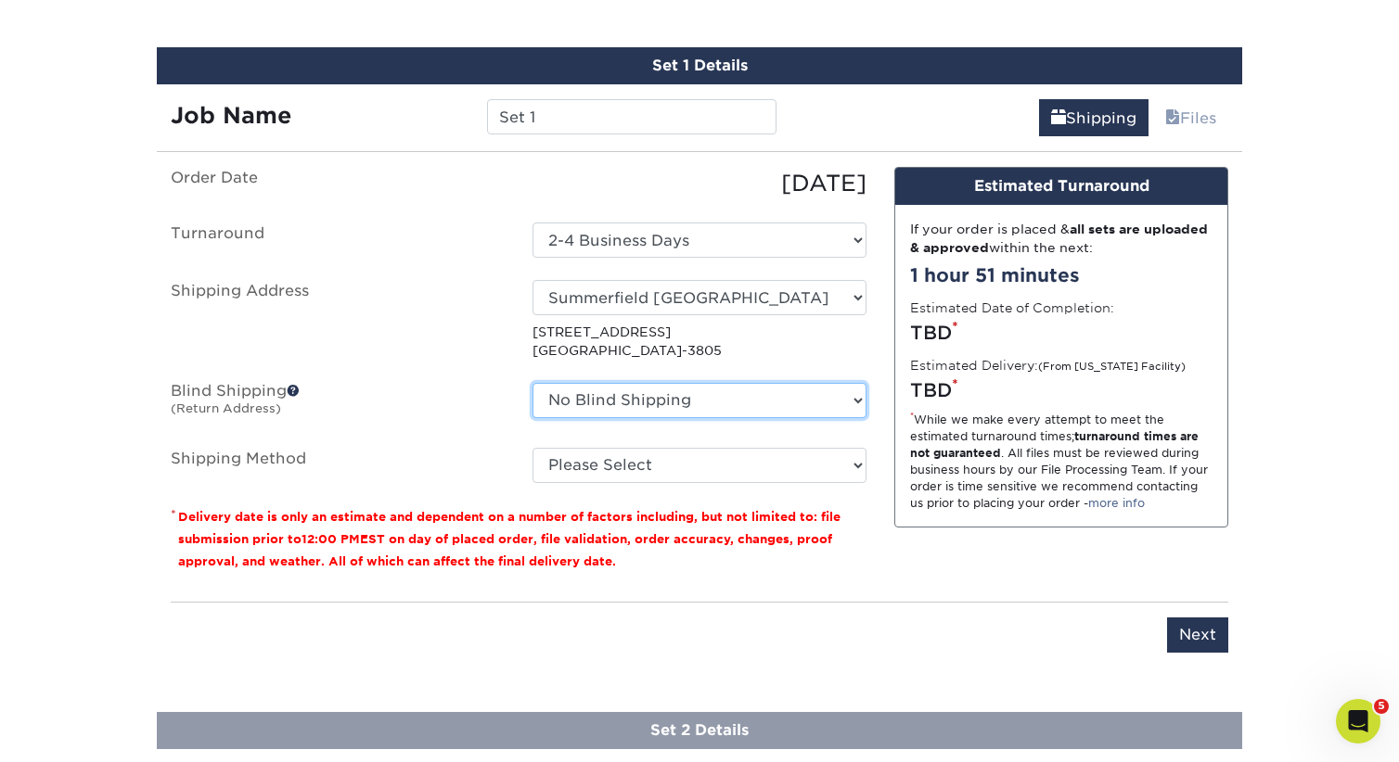
click at [656, 400] on select "No Blind Shipping ACR Consulting Services [PERSON_NAME] [GEOGRAPHIC_DATA][PERSO…" at bounding box center [699, 400] width 334 height 35
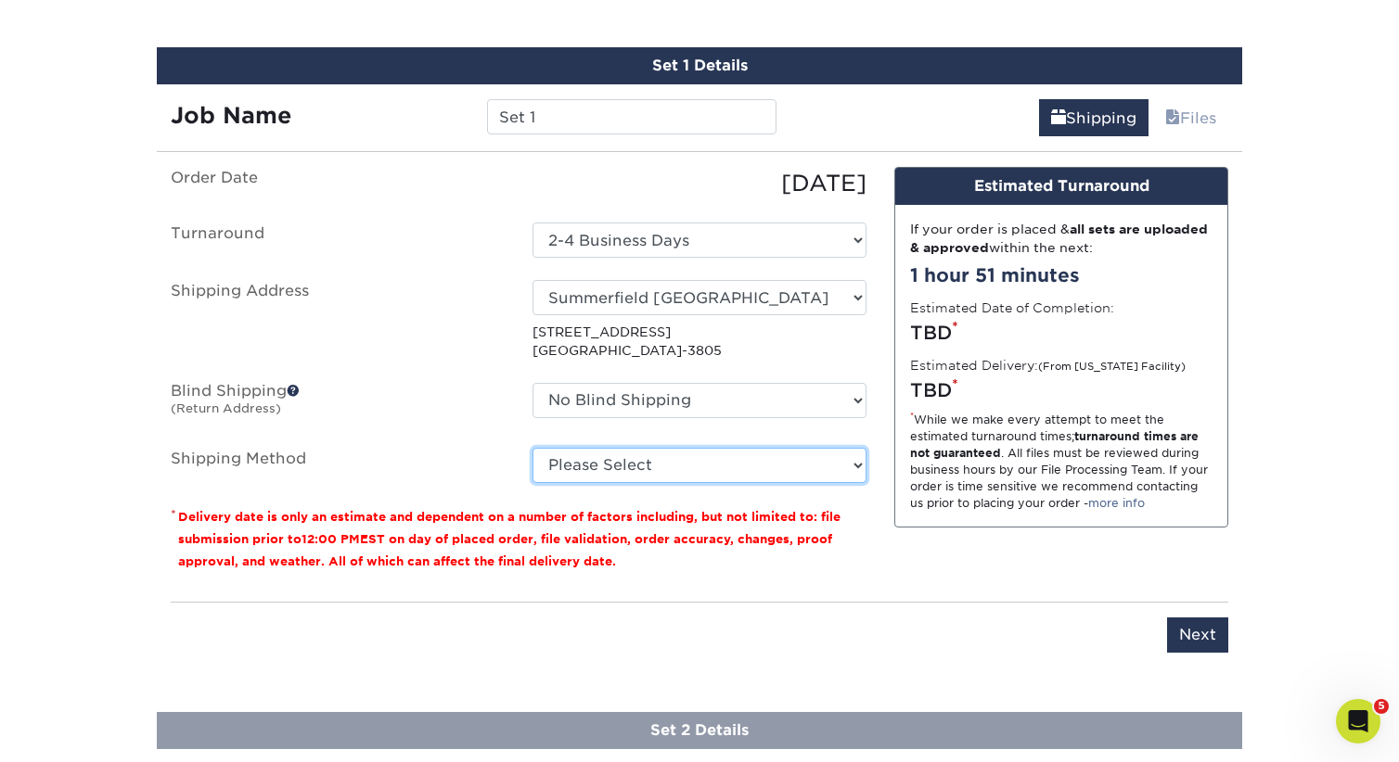
click at [636, 455] on select "Please Select Ground Shipping (+$15.68) 3 Day Shipping Service (+$20.08) 2 Day …" at bounding box center [699, 465] width 334 height 35
click at [766, 465] on select "Please Select Ground Shipping (+$15.68) 3 Day Shipping Service (+$20.08) 2 Day …" at bounding box center [699, 465] width 334 height 35
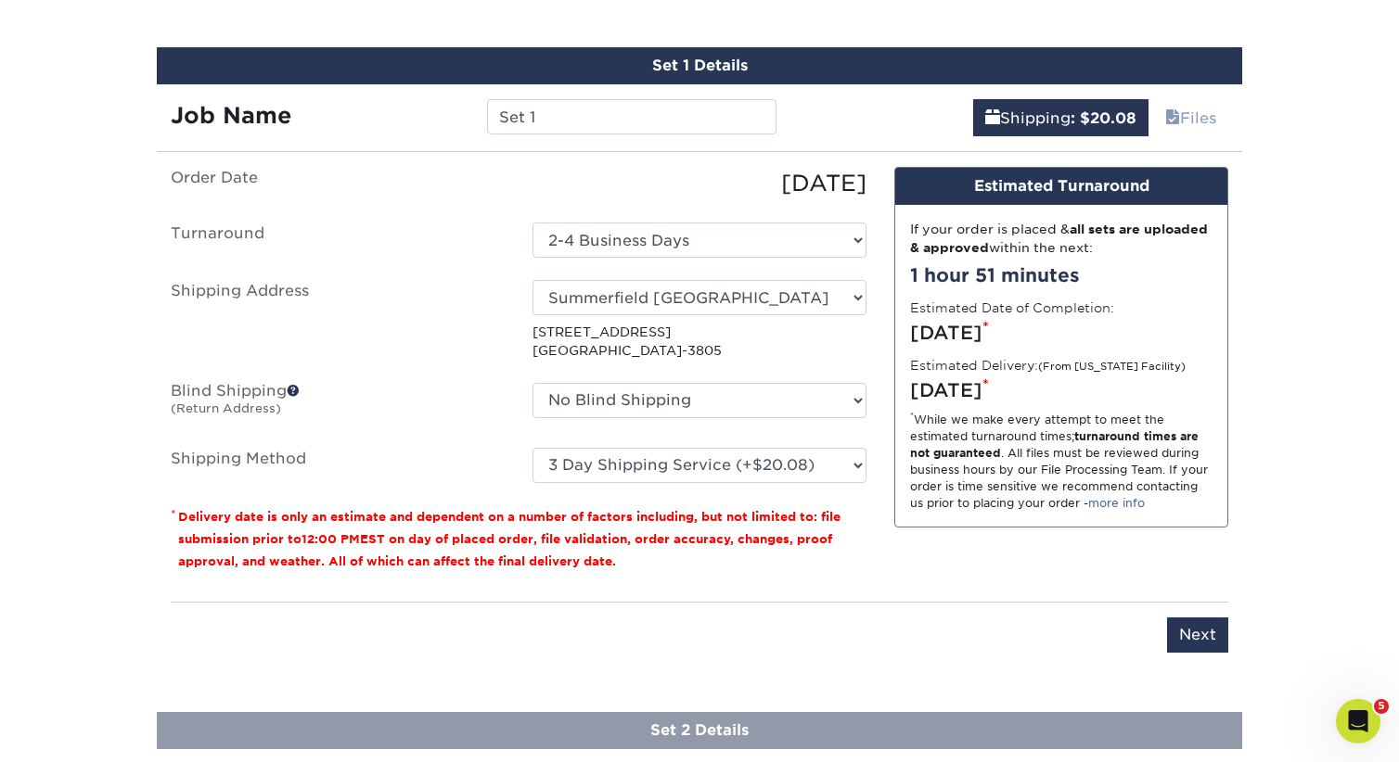
click at [761, 486] on fieldset "Order Date [DATE] [GEOGRAPHIC_DATA] Select One 2-4 Business Days 2 Day Next Bus…" at bounding box center [519, 336] width 696 height 339
click at [768, 470] on select "Please Select Ground Shipping (+$15.68) 3 Day Shipping Service (+$20.08) 2 Day …" at bounding box center [699, 465] width 334 height 35
click at [756, 471] on select "Please Select Ground Shipping (+$15.68) 3 Day Shipping Service (+$20.08) 2 Day …" at bounding box center [699, 465] width 334 height 35
click at [793, 456] on select "Please Select Ground Shipping (+$15.68) 3 Day Shipping Service (+$20.08) 2 Day …" at bounding box center [699, 465] width 334 height 35
select select "03"
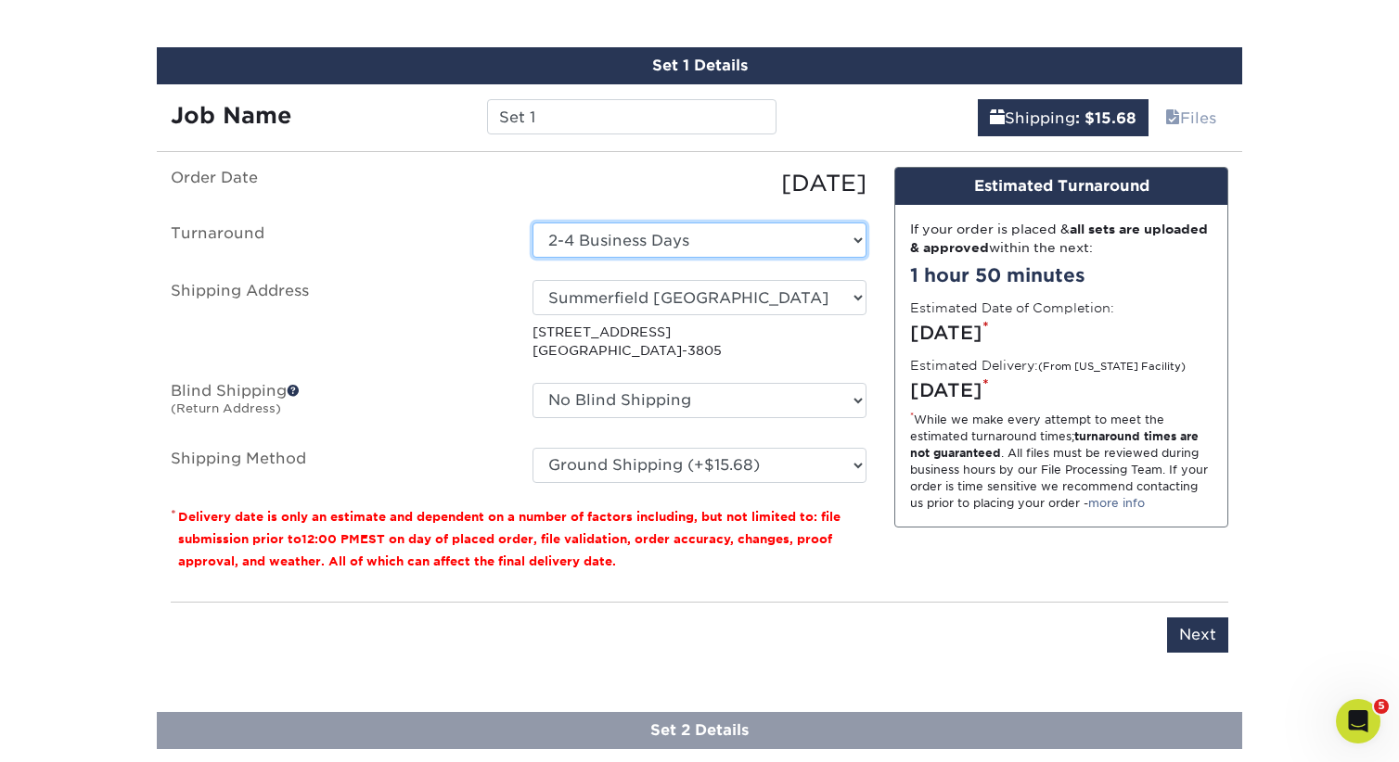
click at [795, 237] on select "Select One 2-4 Business Days 2 Day Next Business Day" at bounding box center [699, 240] width 334 height 35
click at [846, 243] on select "Select One 2-4 Business Days 2 Day Next Business Day" at bounding box center [699, 240] width 334 height 35
click at [747, 234] on select "Select One 2-4 Business Days 2 Day Next Business Day" at bounding box center [699, 240] width 334 height 35
select select "64c822c2-3af2-41d2-bec4-d4207c89befa"
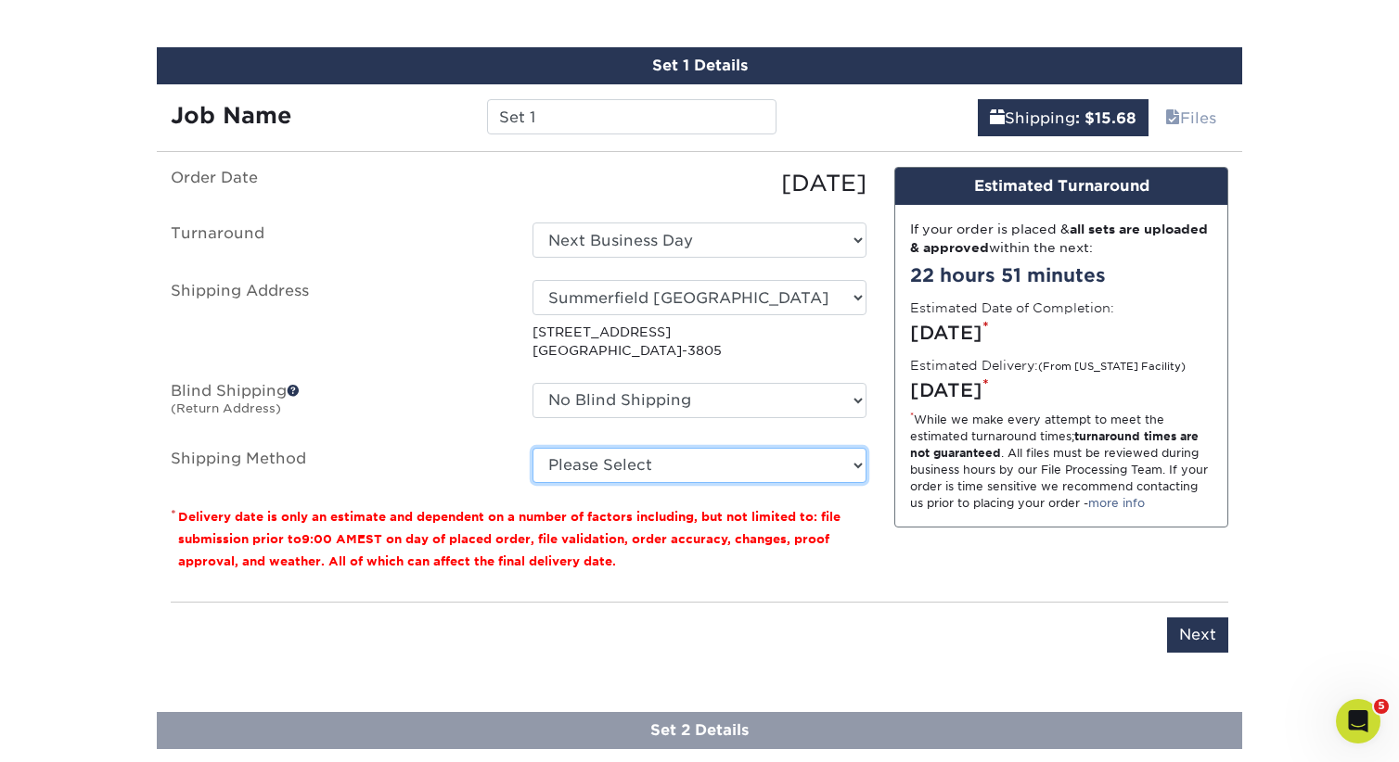
click at [577, 468] on select "Please Select Ground Shipping (+$15.68) 3 Day Shipping Service (+$20.08) 2 Day …" at bounding box center [699, 465] width 334 height 35
select select "03"
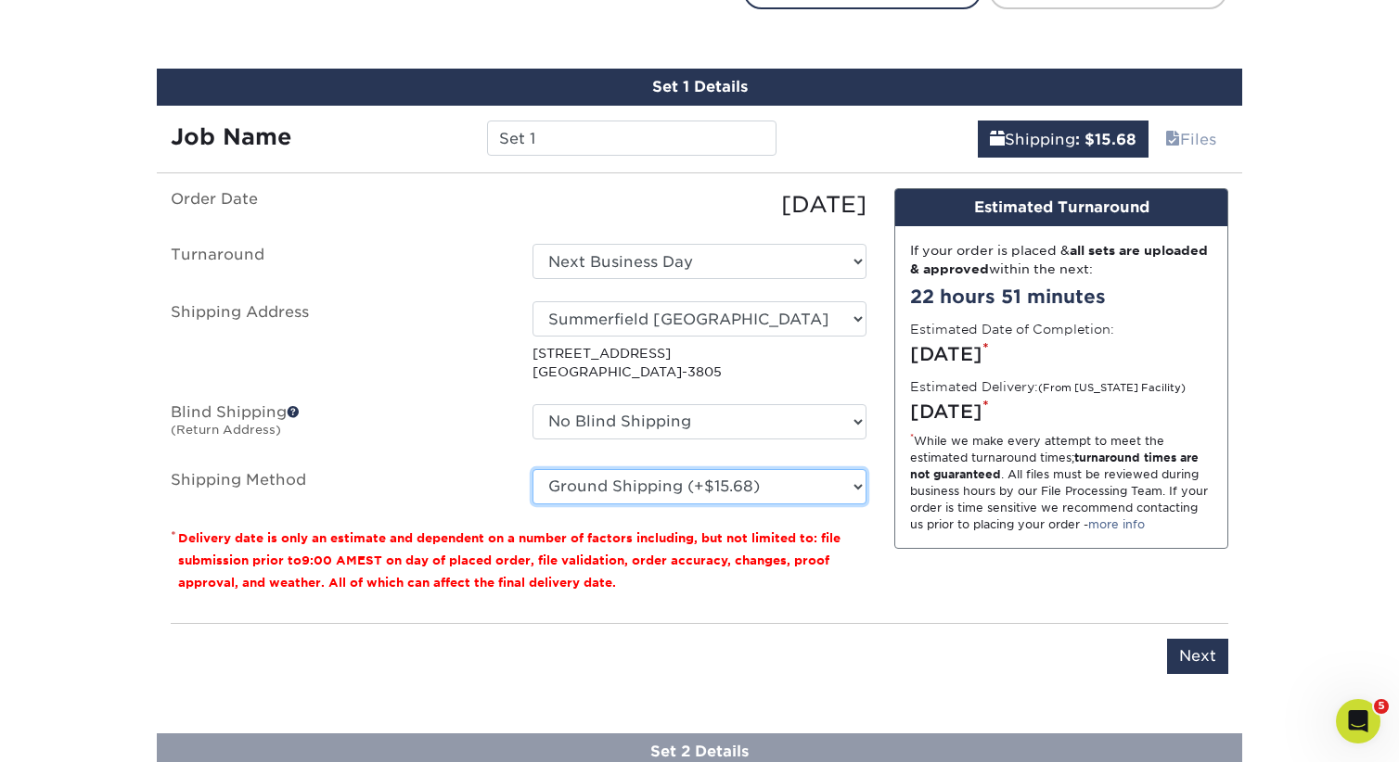
scroll to position [1059, 0]
